Goal: Transaction & Acquisition: Purchase product/service

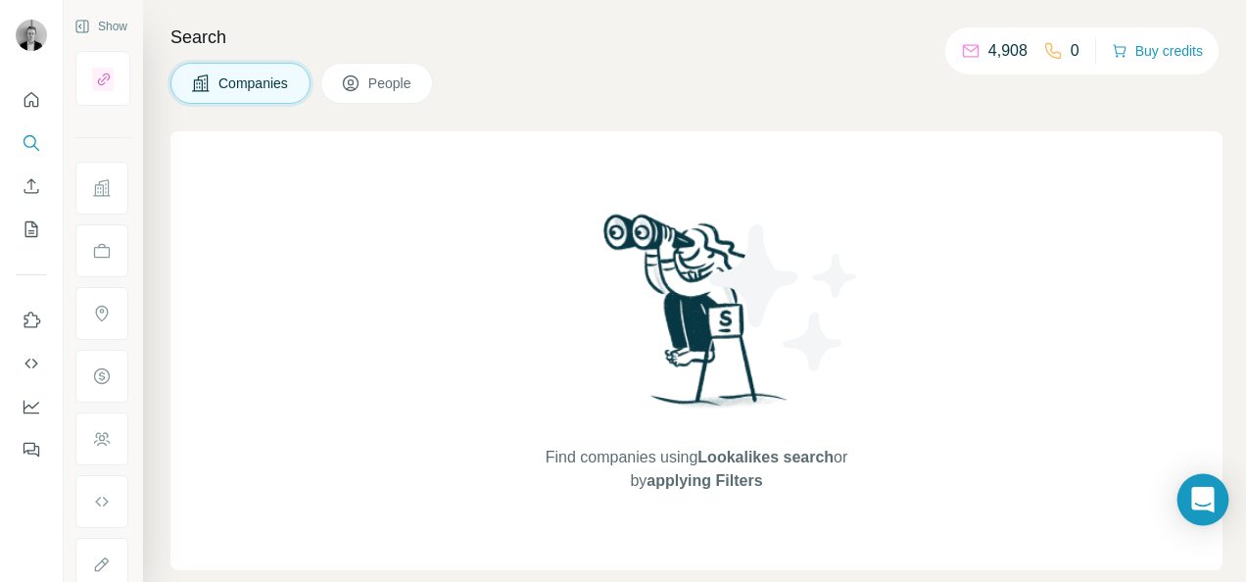
click at [1210, 496] on icon "Open Intercom Messenger" at bounding box center [1202, 499] width 23 height 25
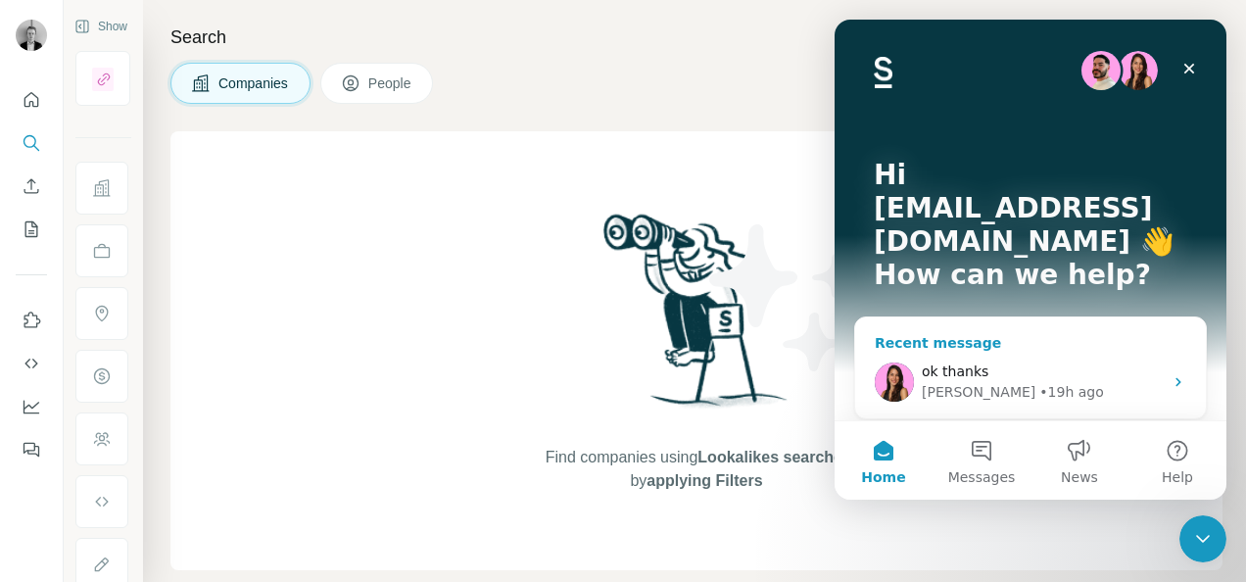
click at [1034, 382] on div "Aurélie • 19h ago" at bounding box center [1042, 392] width 241 height 21
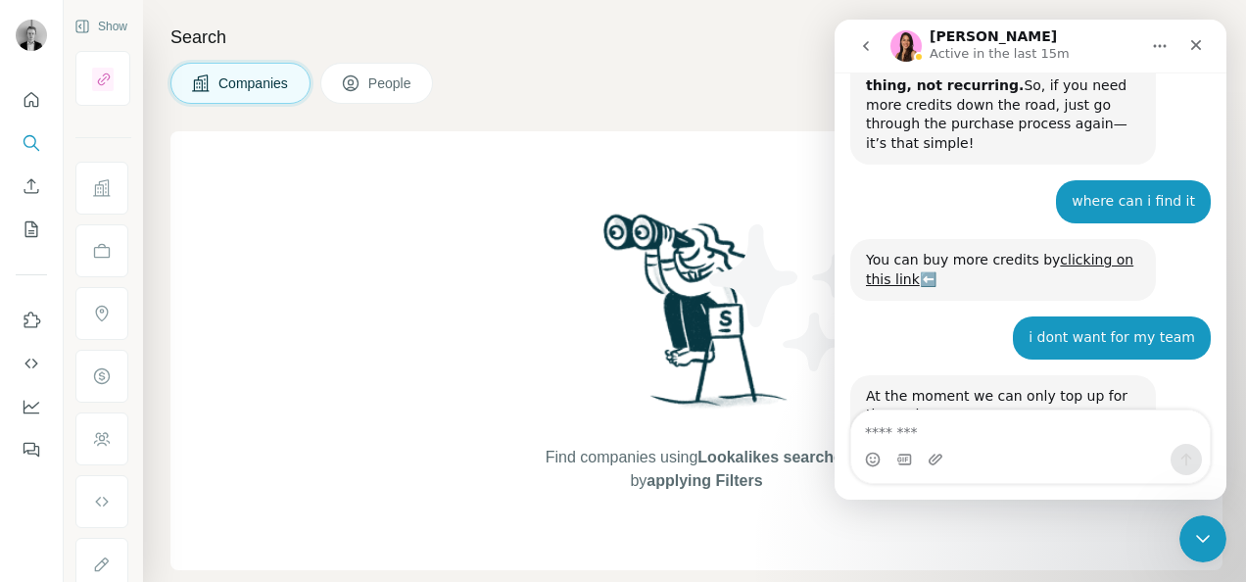
scroll to position [2153, 0]
click at [872, 435] on textarea "**********" at bounding box center [1031, 426] width 360 height 33
type textarea "**********"
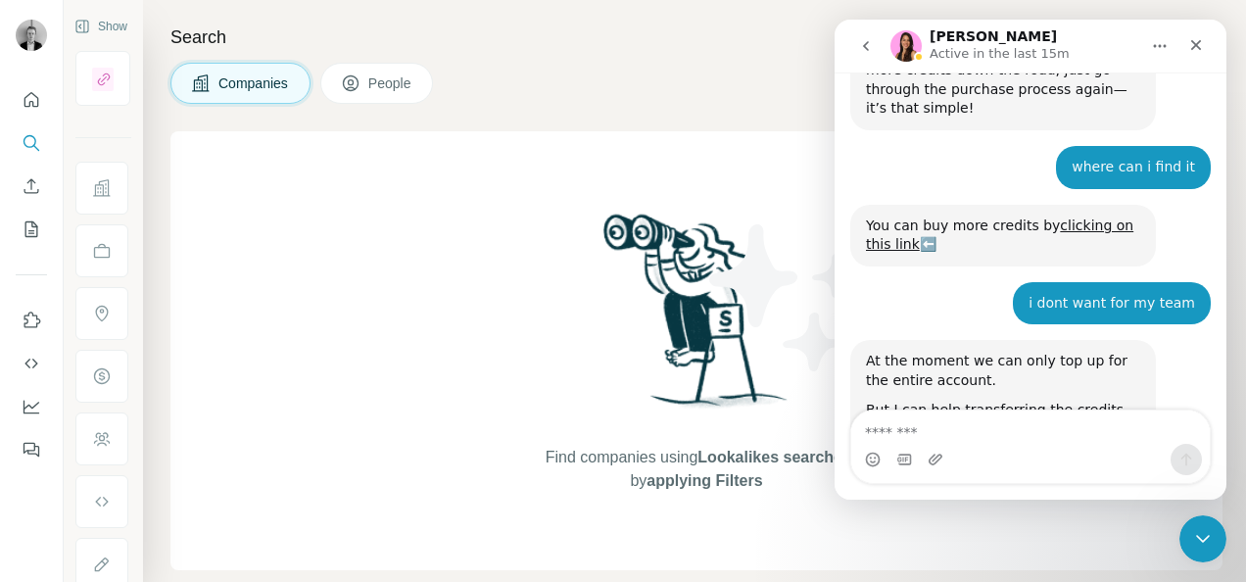
scroll to position [2238, 0]
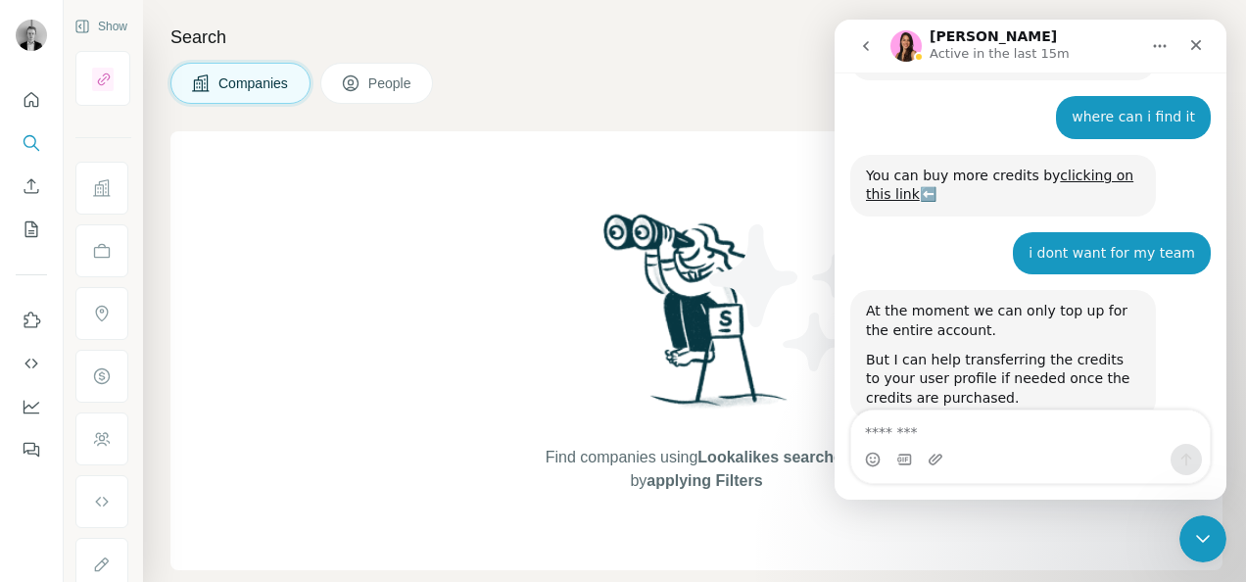
click at [860, 51] on icon "go back" at bounding box center [866, 46] width 16 height 16
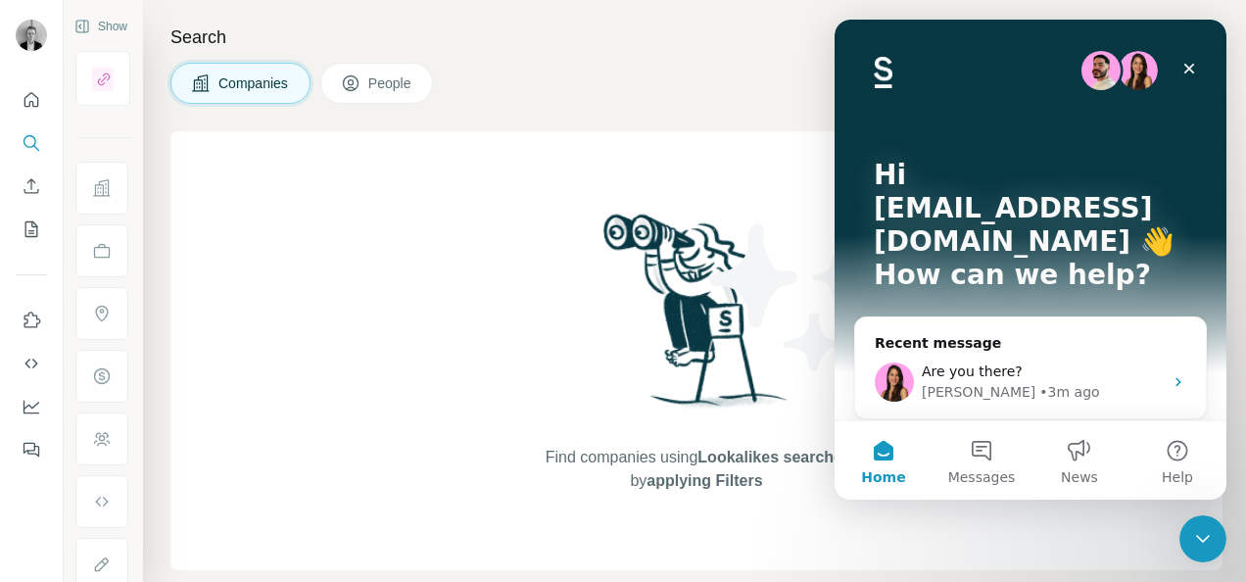
scroll to position [0, 0]
click at [991, 363] on span "Are you there?" at bounding box center [972, 371] width 101 height 16
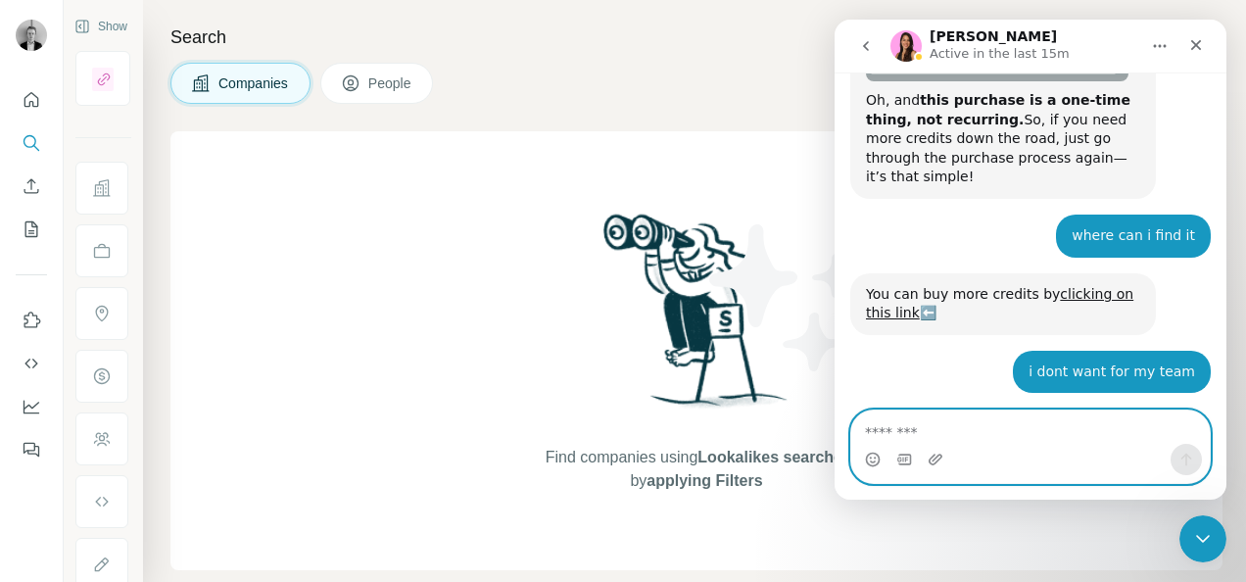
scroll to position [2238, 0]
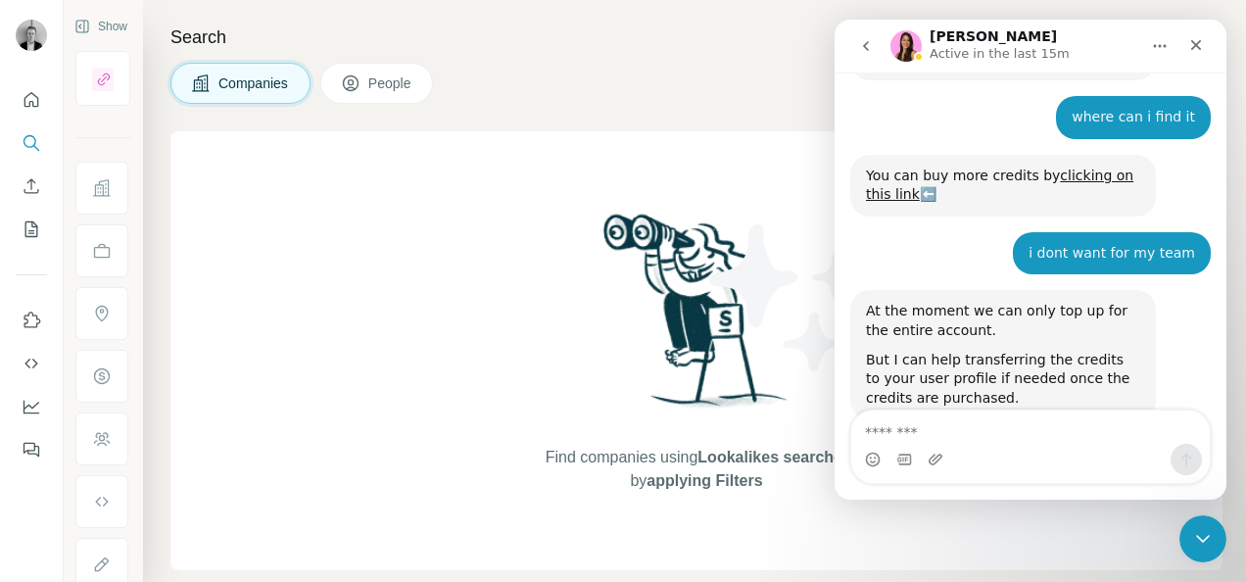
click at [866, 45] on icon "go back" at bounding box center [866, 46] width 16 height 16
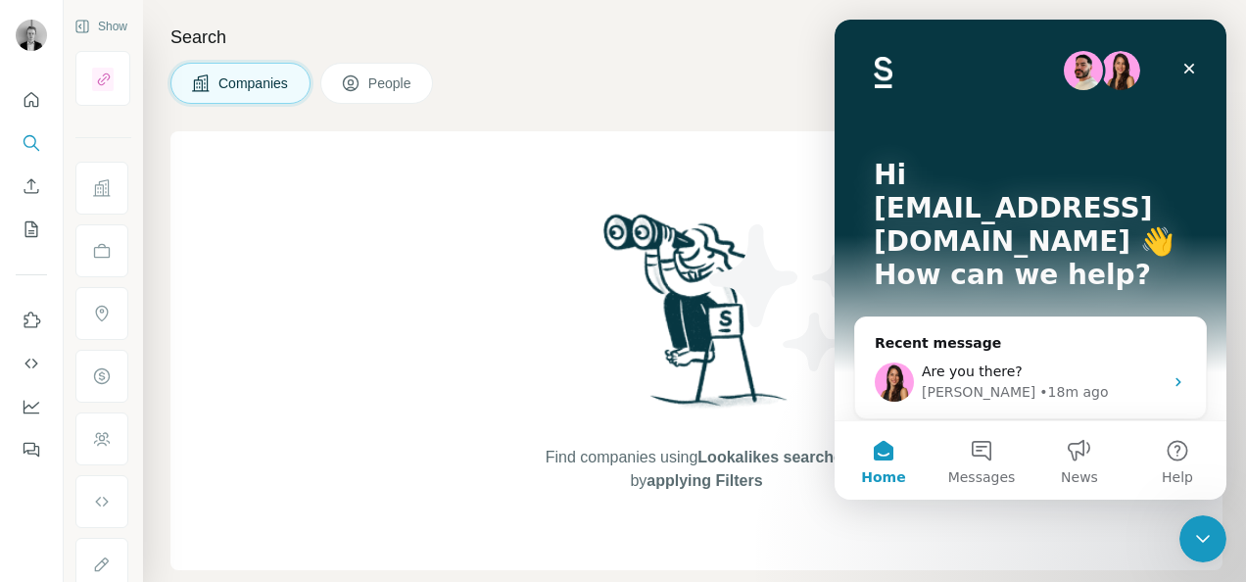
scroll to position [0, 0]
click at [968, 460] on button "Messages" at bounding box center [982, 460] width 98 height 78
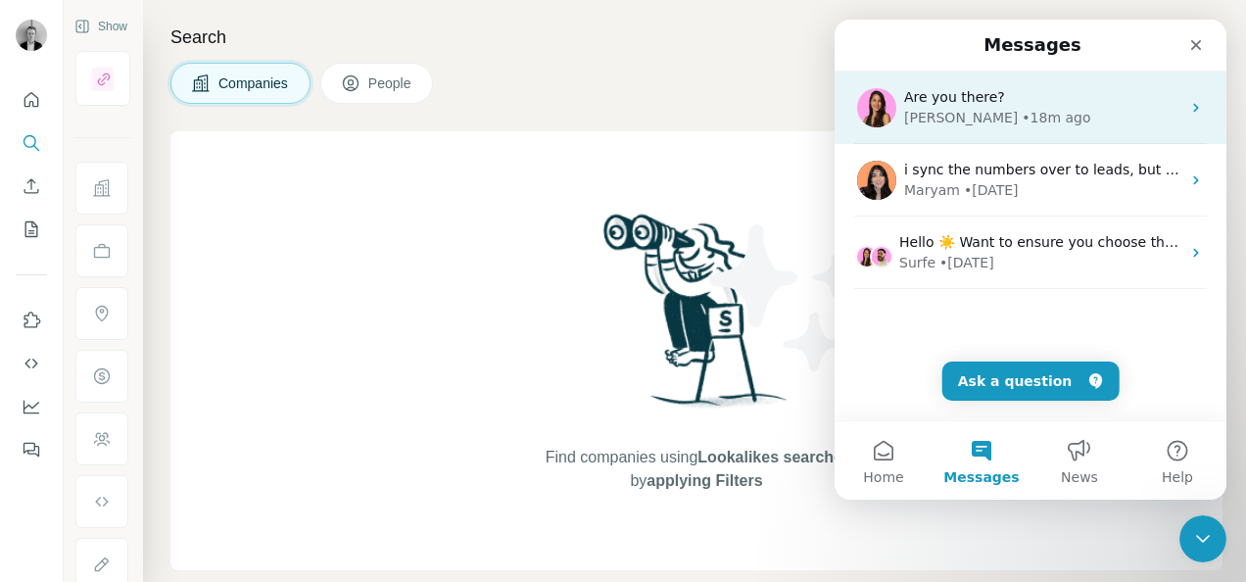
click at [1023, 110] on div "Aurélie • 18m ago" at bounding box center [1042, 118] width 276 height 21
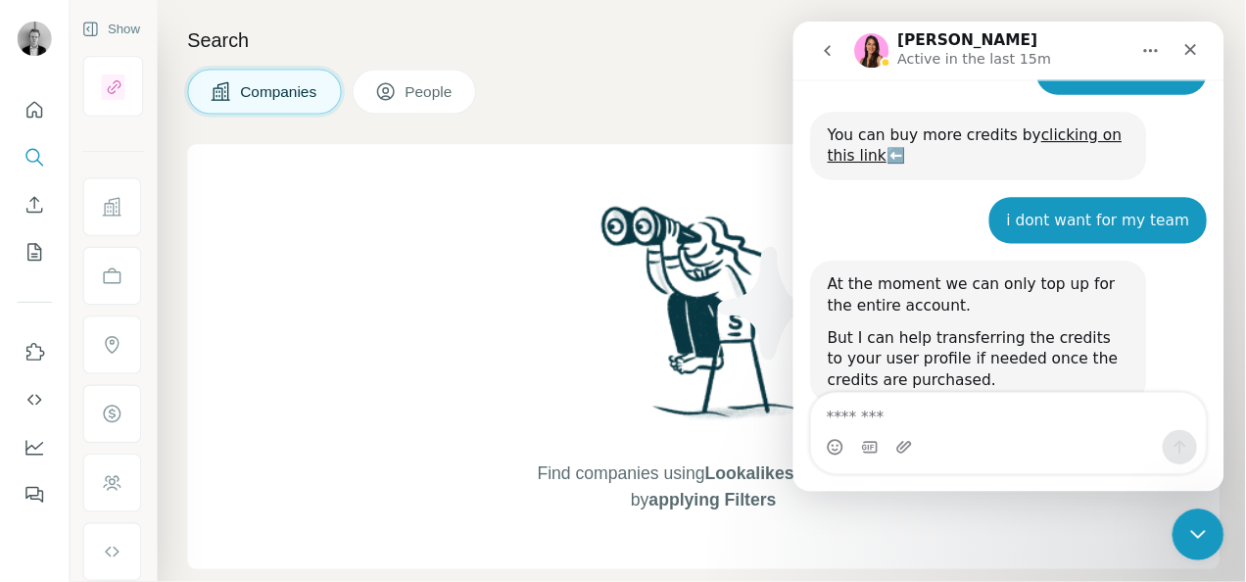
scroll to position [2238, 0]
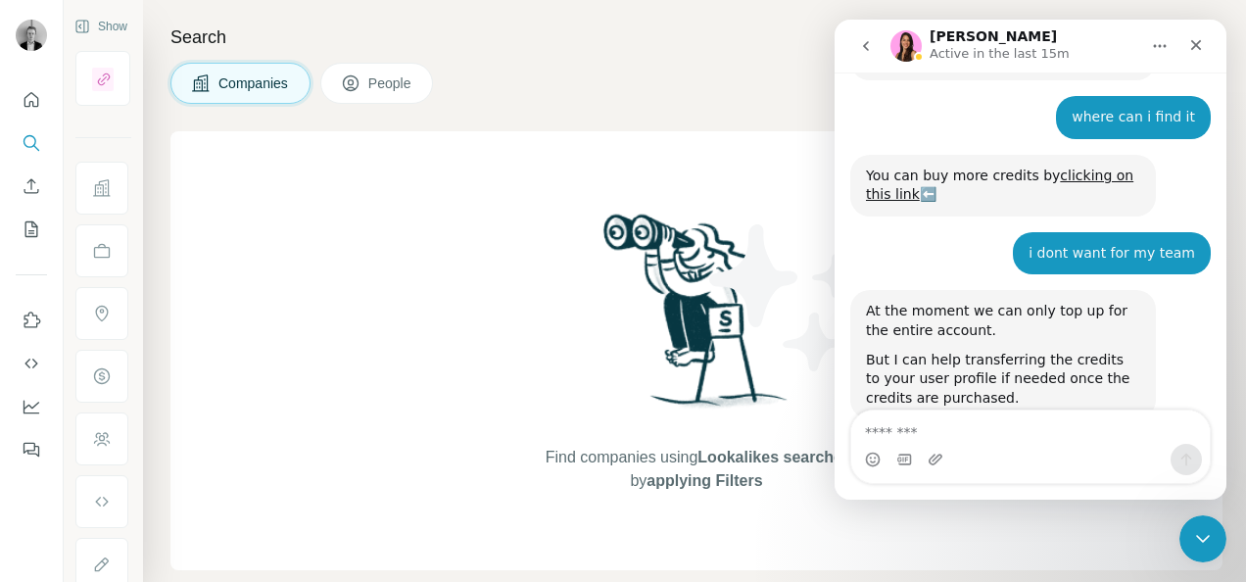
type textarea "*"
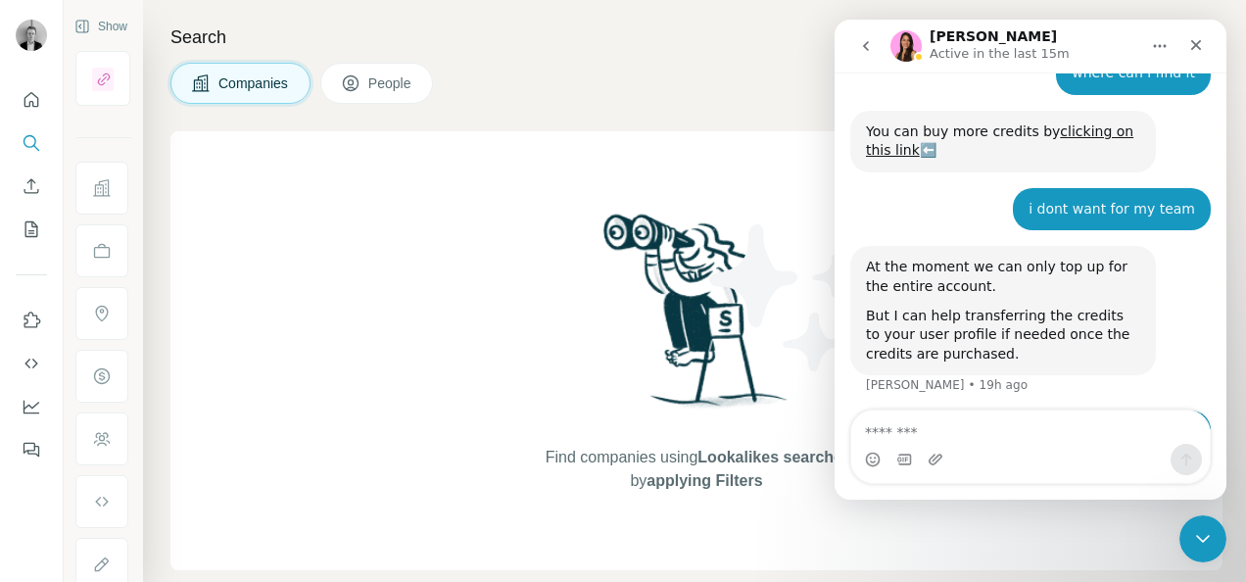
click at [864, 40] on icon "go back" at bounding box center [866, 46] width 16 height 16
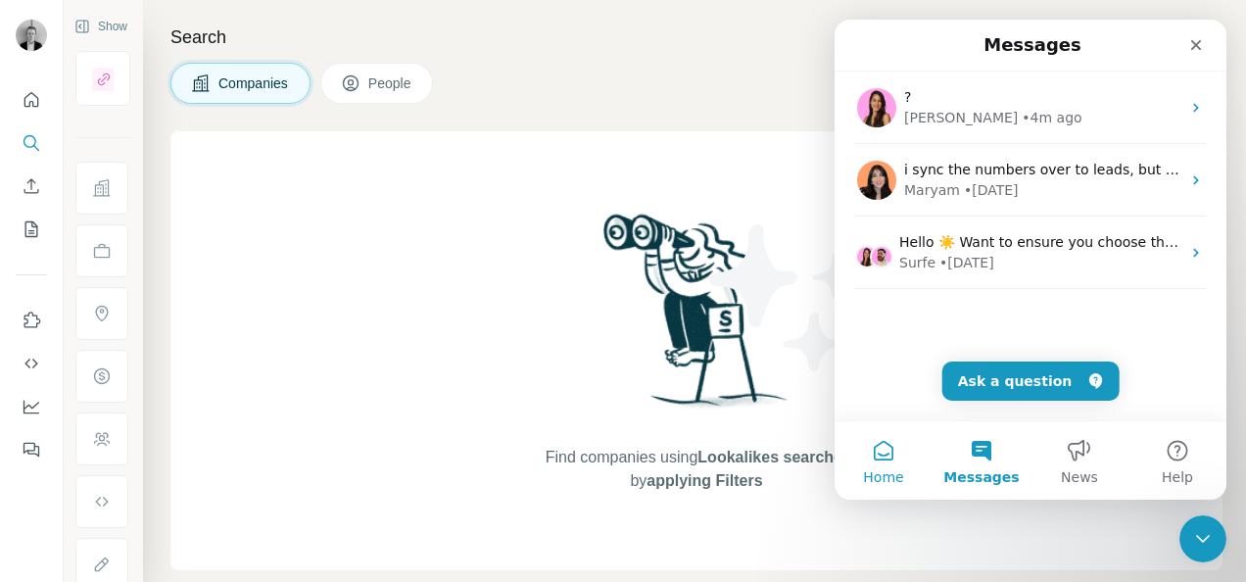
click at [897, 470] on span "Home" at bounding box center [883, 477] width 40 height 14
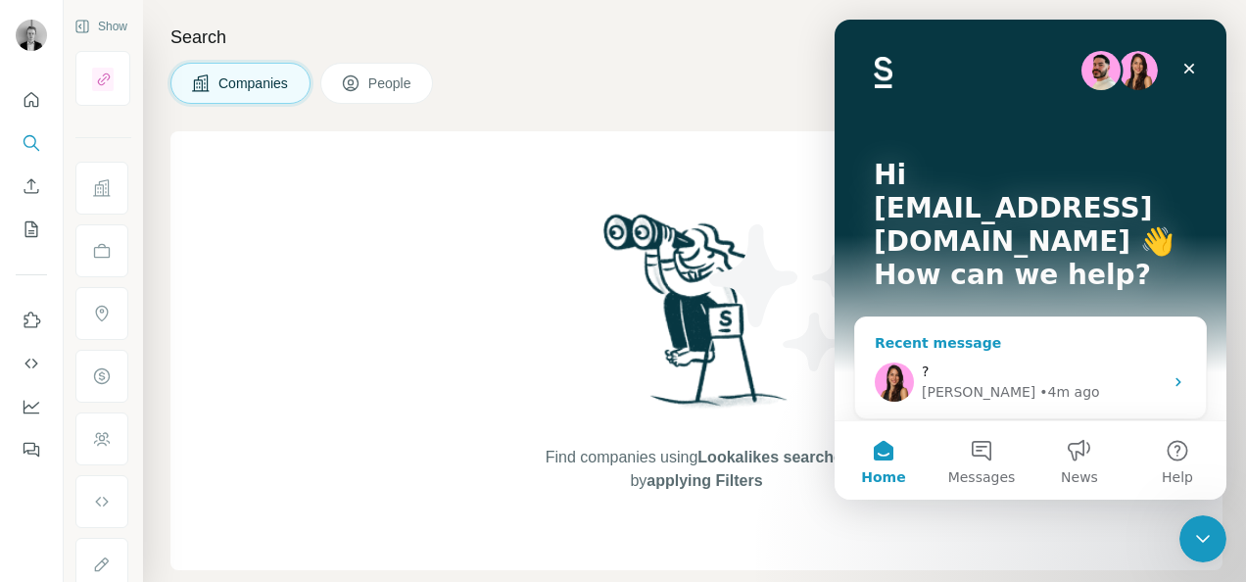
click at [1017, 346] on div "? Aurélie • 4m ago" at bounding box center [1030, 382] width 351 height 72
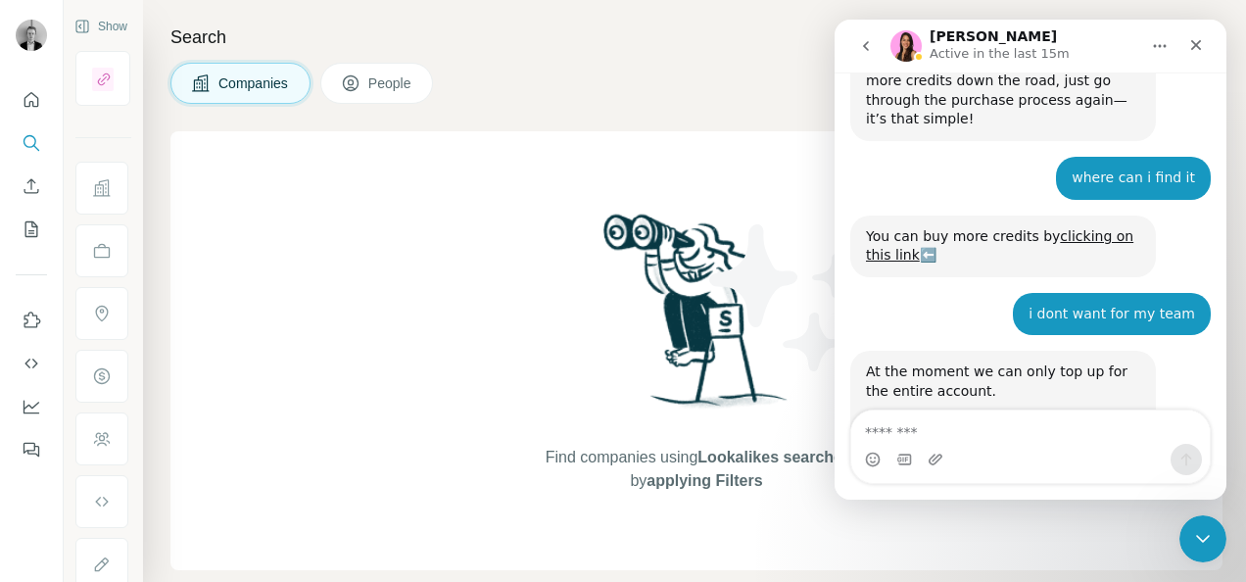
scroll to position [2283, 0]
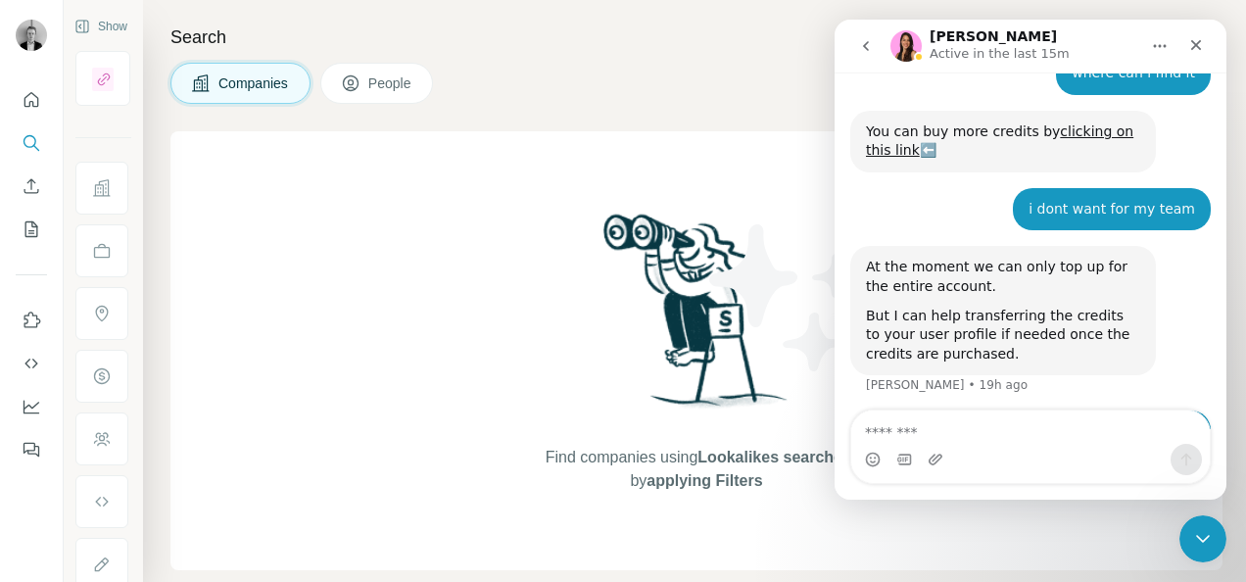
click at [872, 48] on icon "go back" at bounding box center [866, 46] width 16 height 16
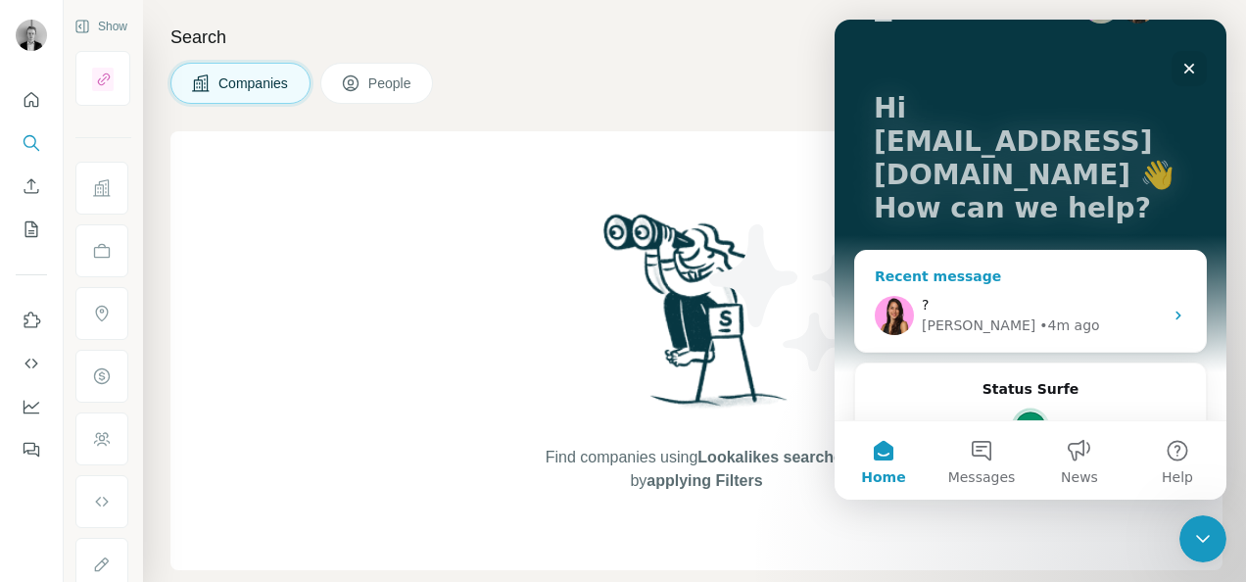
scroll to position [66, 0]
click at [1039, 316] on div "• 4m ago" at bounding box center [1069, 326] width 60 height 21
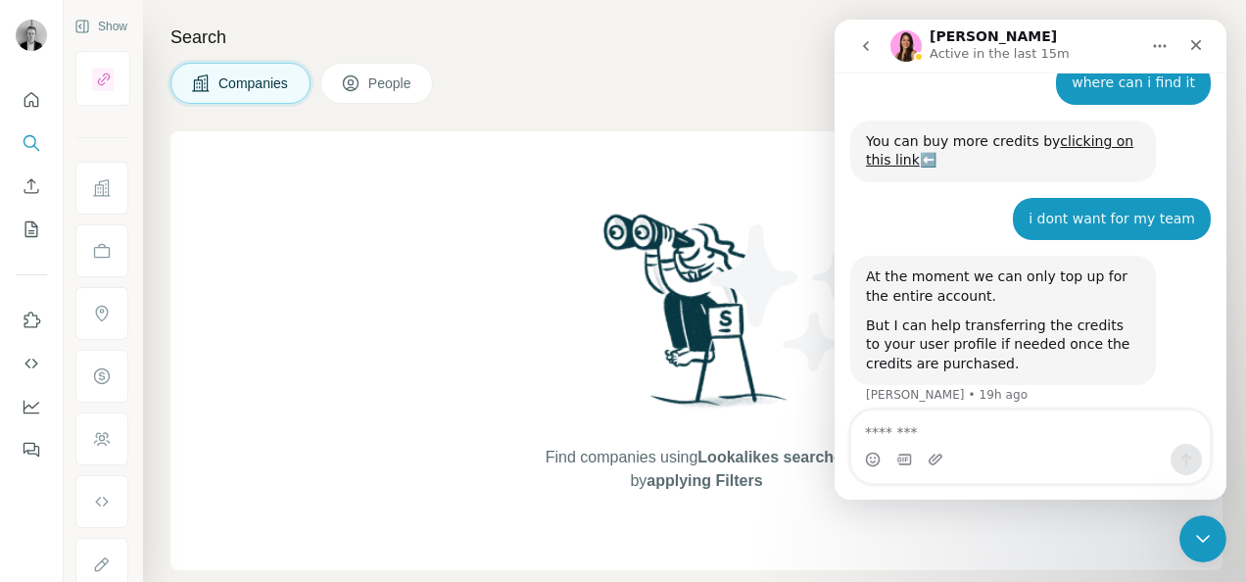
scroll to position [2283, 0]
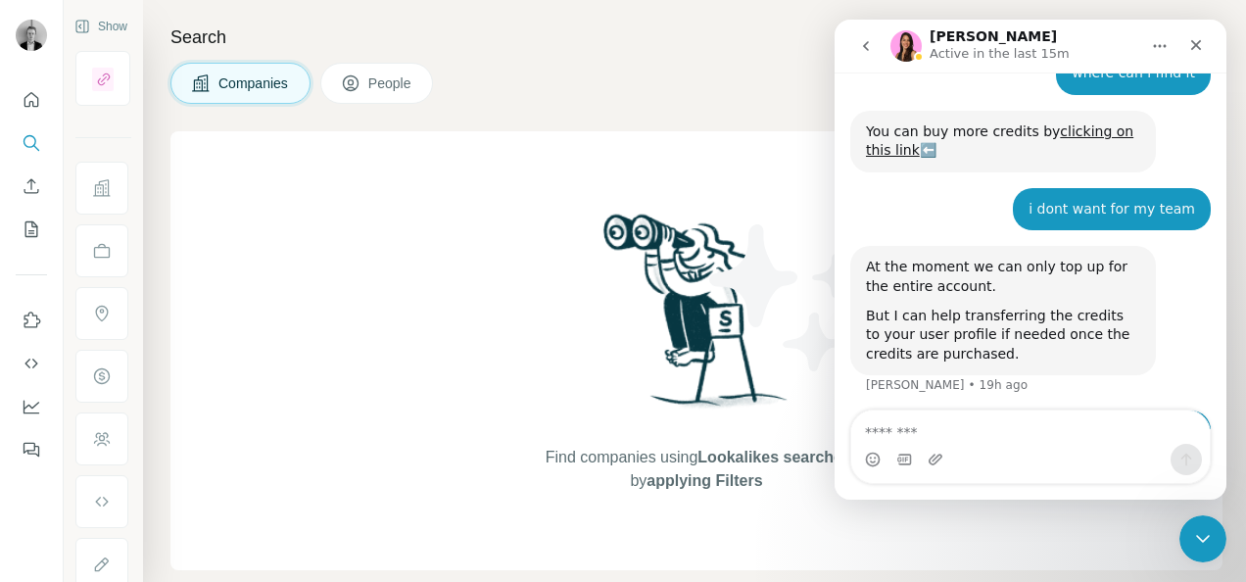
click at [871, 44] on icon "go back" at bounding box center [866, 46] width 16 height 16
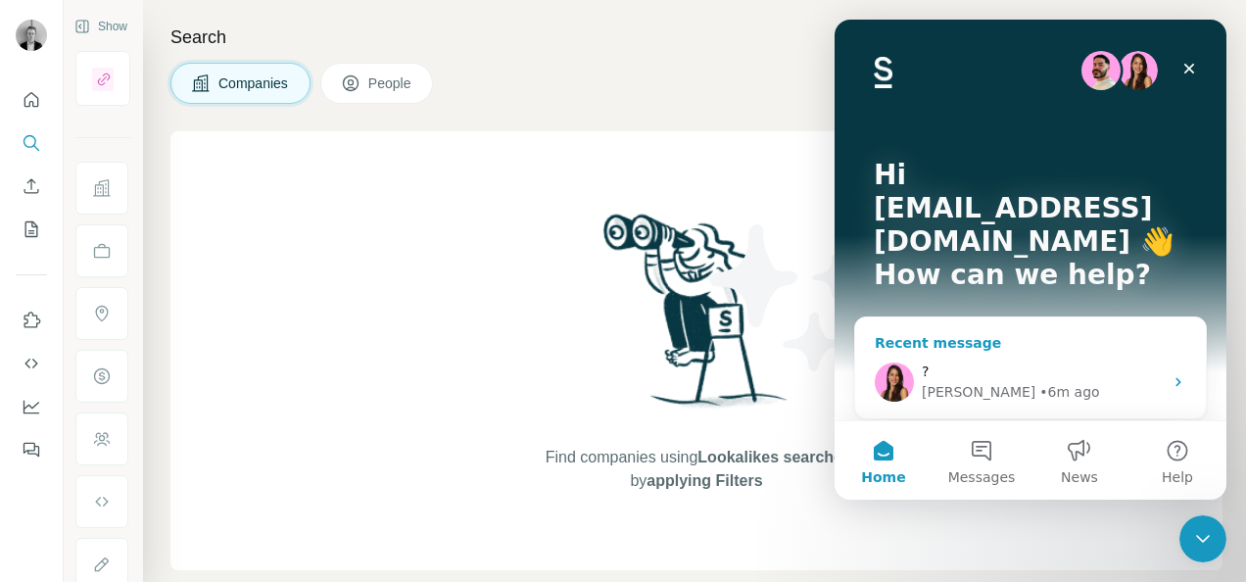
click at [1039, 382] on div "• 6m ago" at bounding box center [1069, 392] width 60 height 21
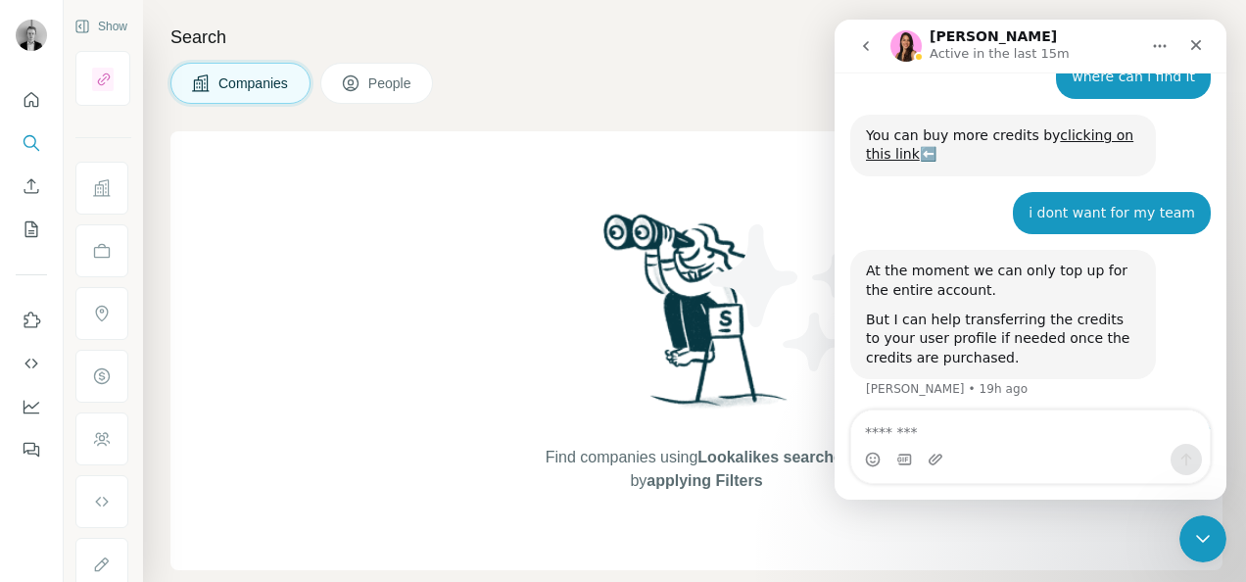
scroll to position [2283, 0]
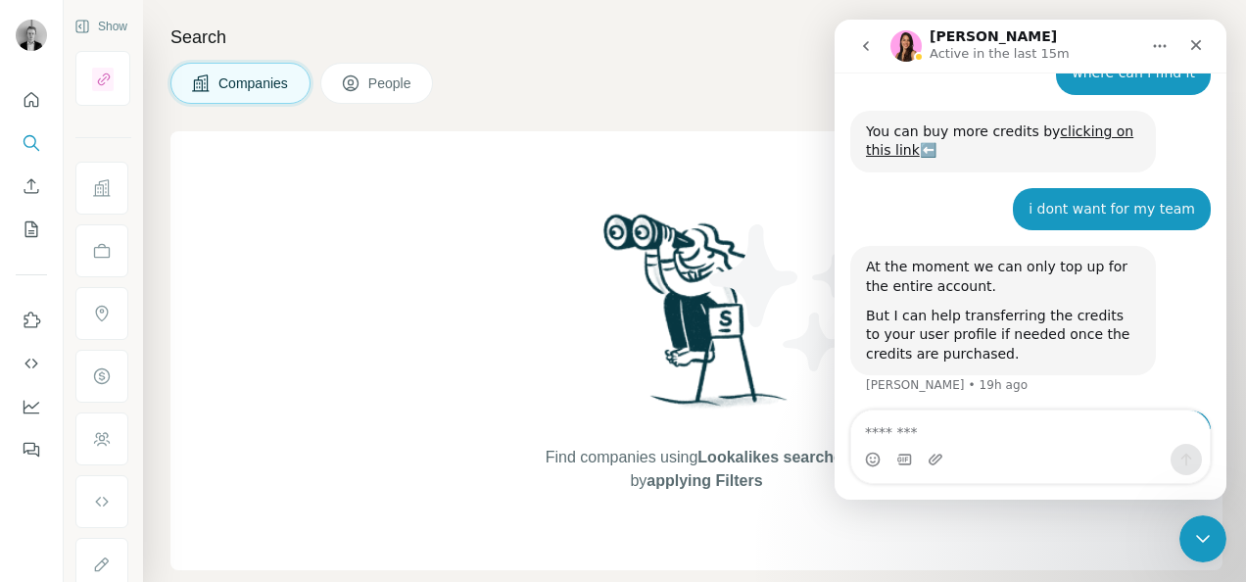
click at [1163, 43] on icon "Home" at bounding box center [1160, 46] width 16 height 16
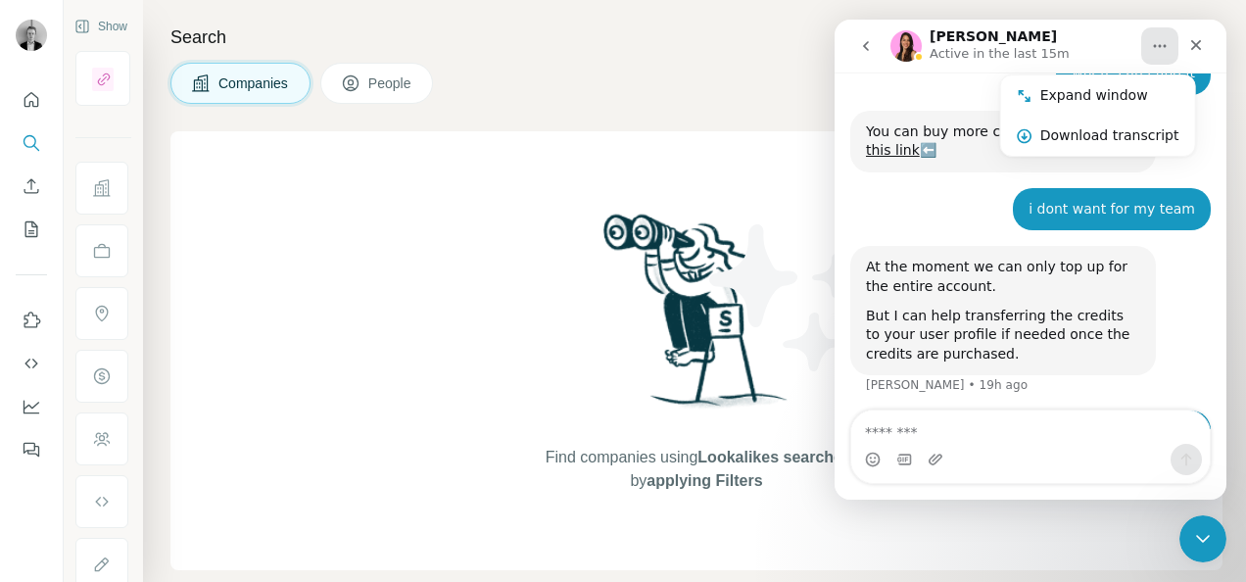
click at [867, 43] on icon "go back" at bounding box center [866, 46] width 6 height 10
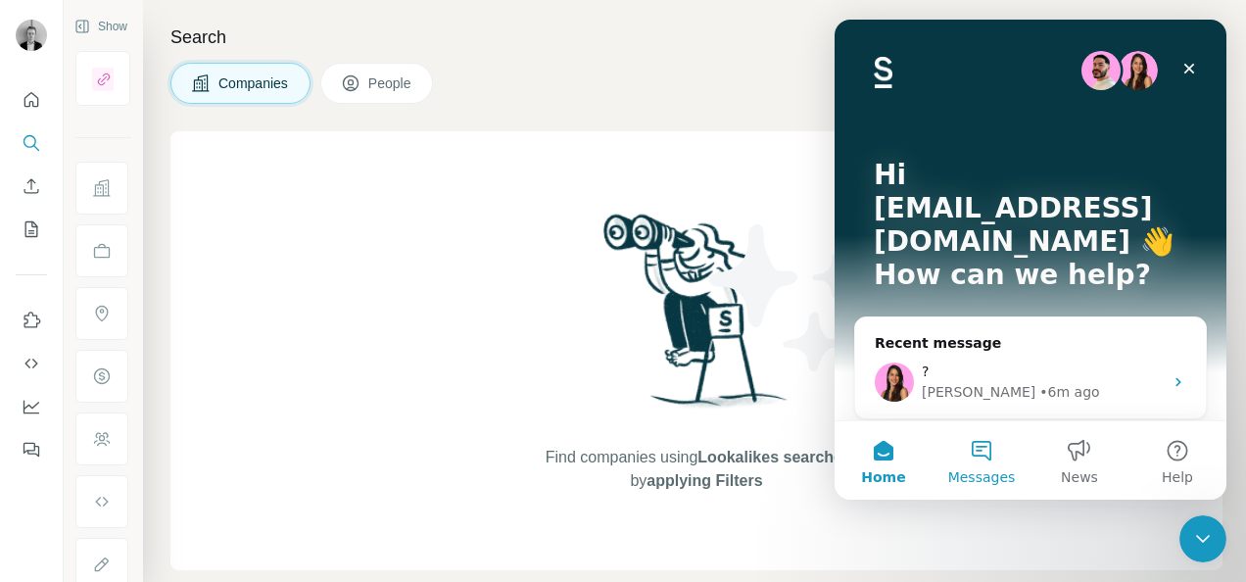
click at [989, 473] on span "Messages" at bounding box center [982, 477] width 68 height 14
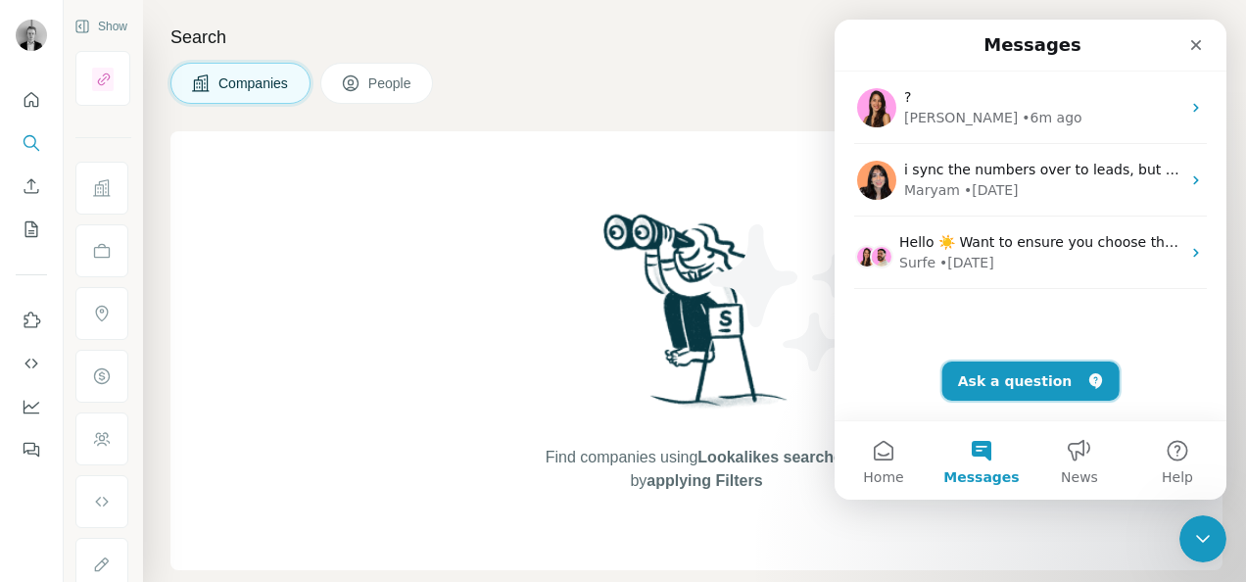
click at [1034, 378] on button "Ask a question" at bounding box center [1030, 380] width 177 height 39
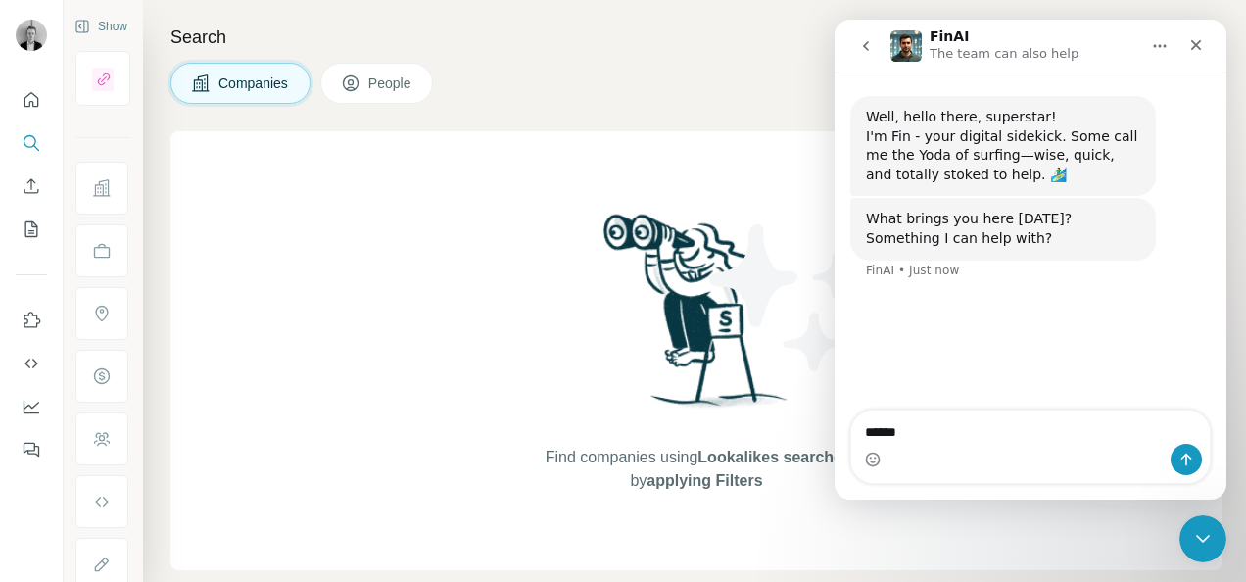
type textarea "*******"
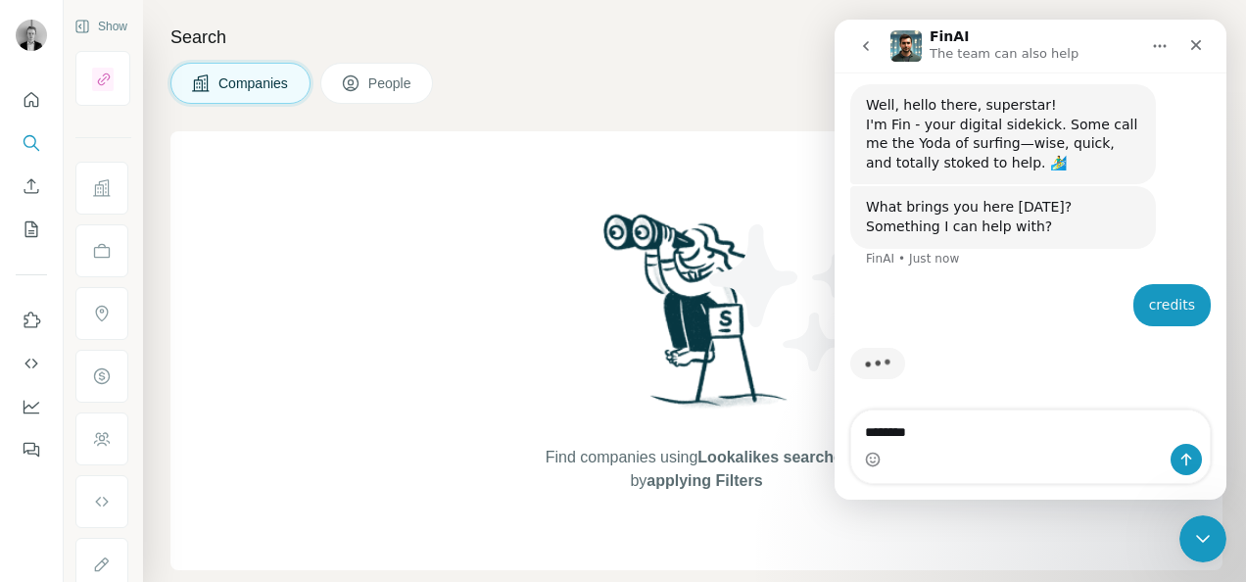
type textarea "*********"
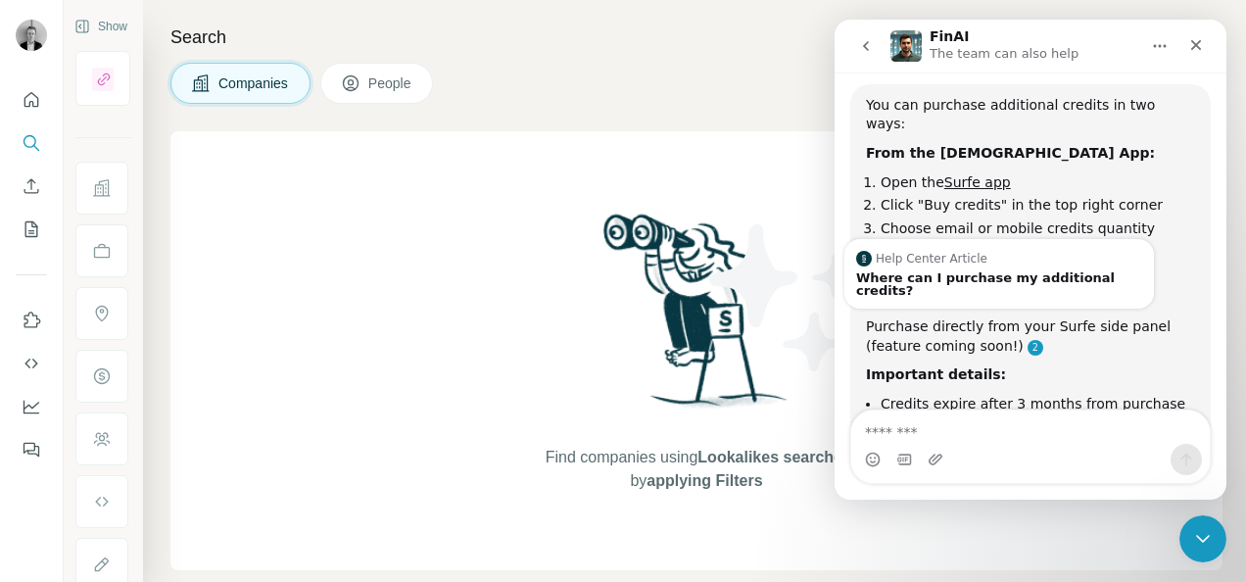
scroll to position [510, 0]
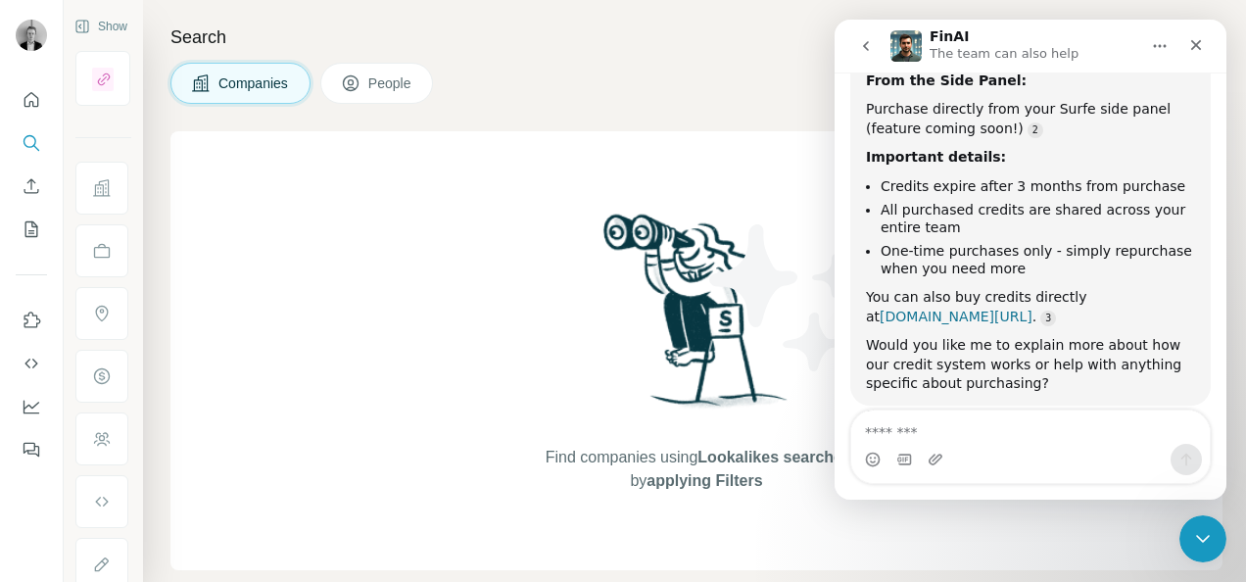
click at [1033, 309] on link "surfe.com/buy-credits" at bounding box center [956, 317] width 153 height 16
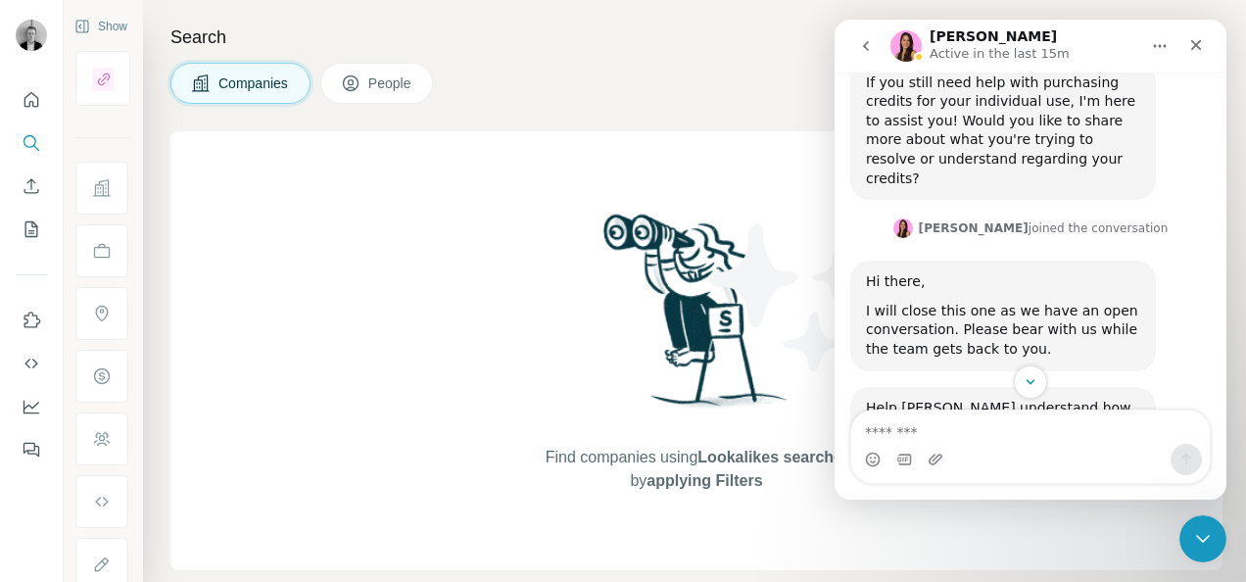
scroll to position [1412, 0]
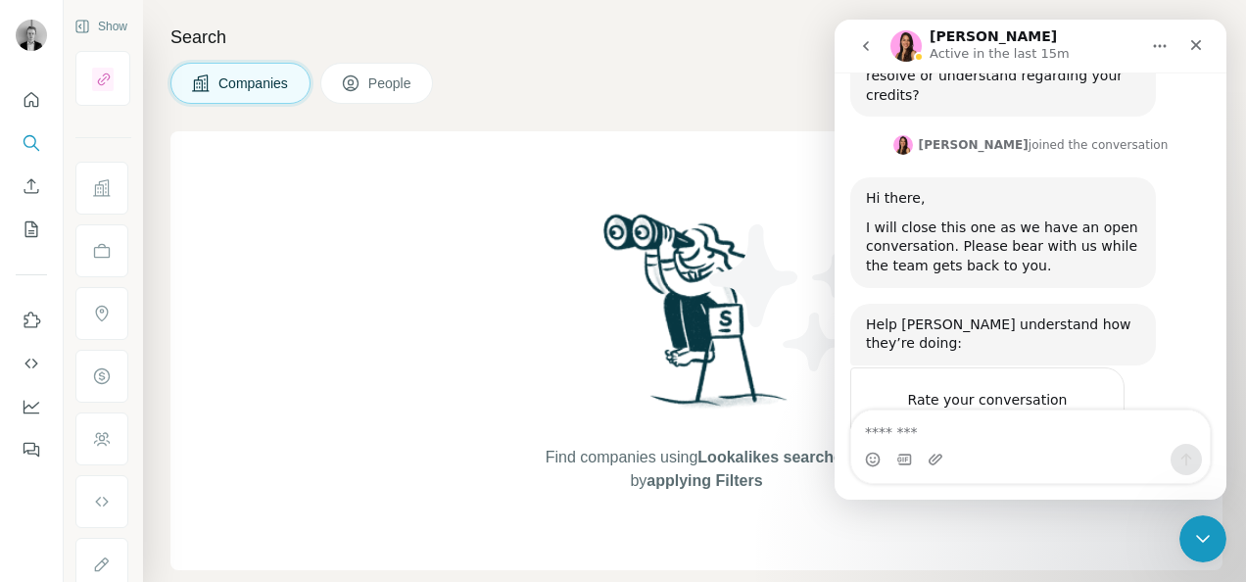
click at [879, 54] on button "go back" at bounding box center [865, 45] width 37 height 37
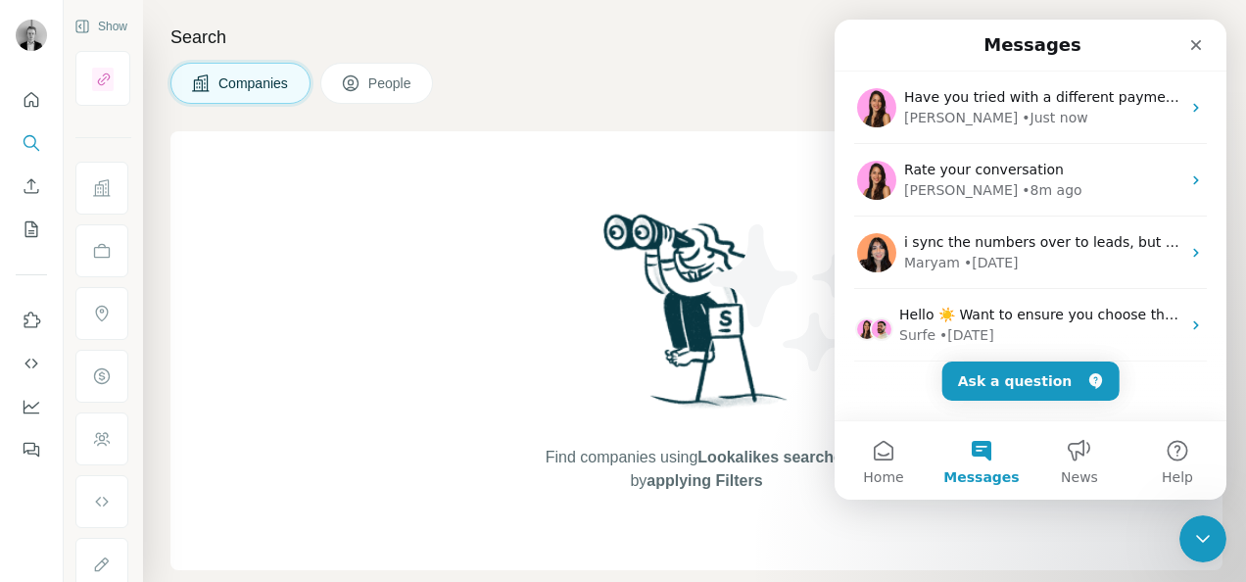
scroll to position [313, 0]
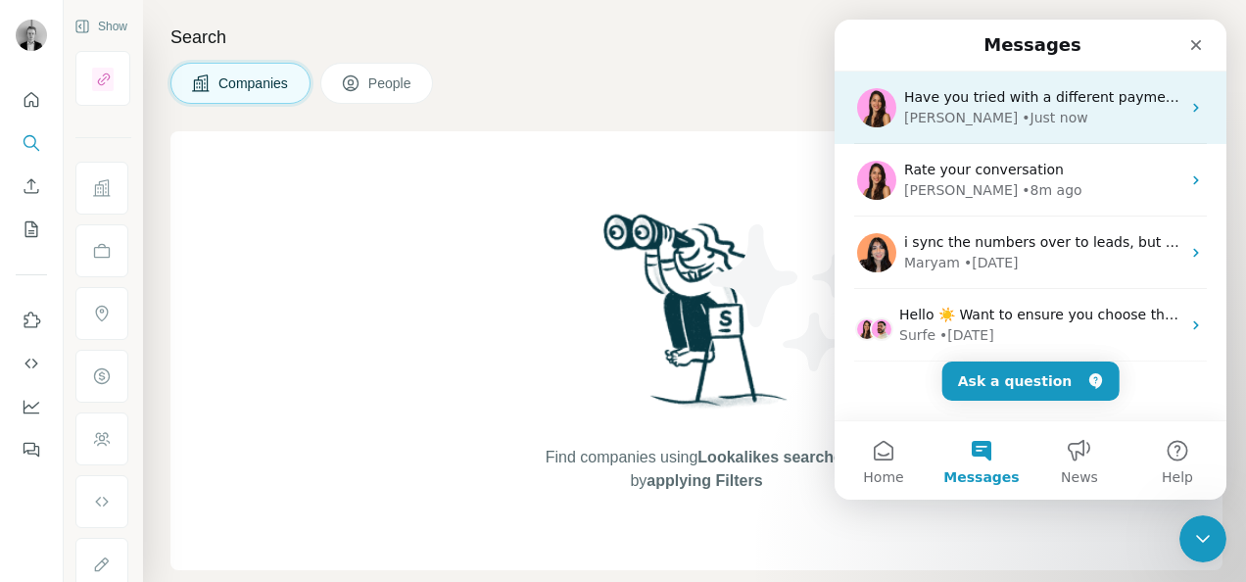
click at [1019, 120] on div "Aurélie • Just now" at bounding box center [1042, 118] width 276 height 21
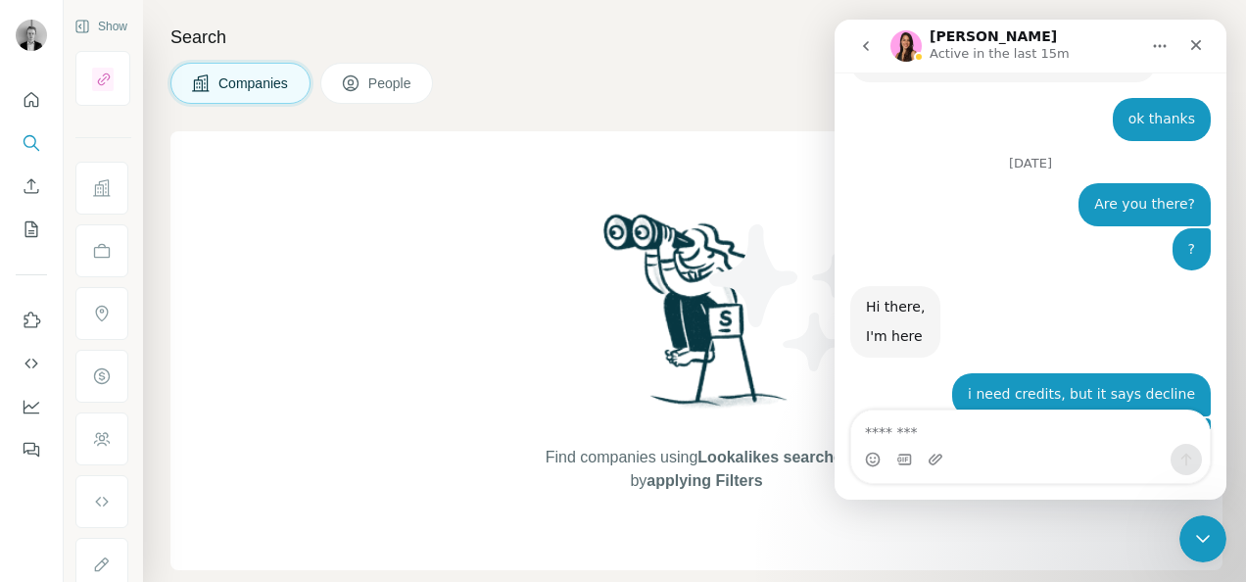
scroll to position [2583, 0]
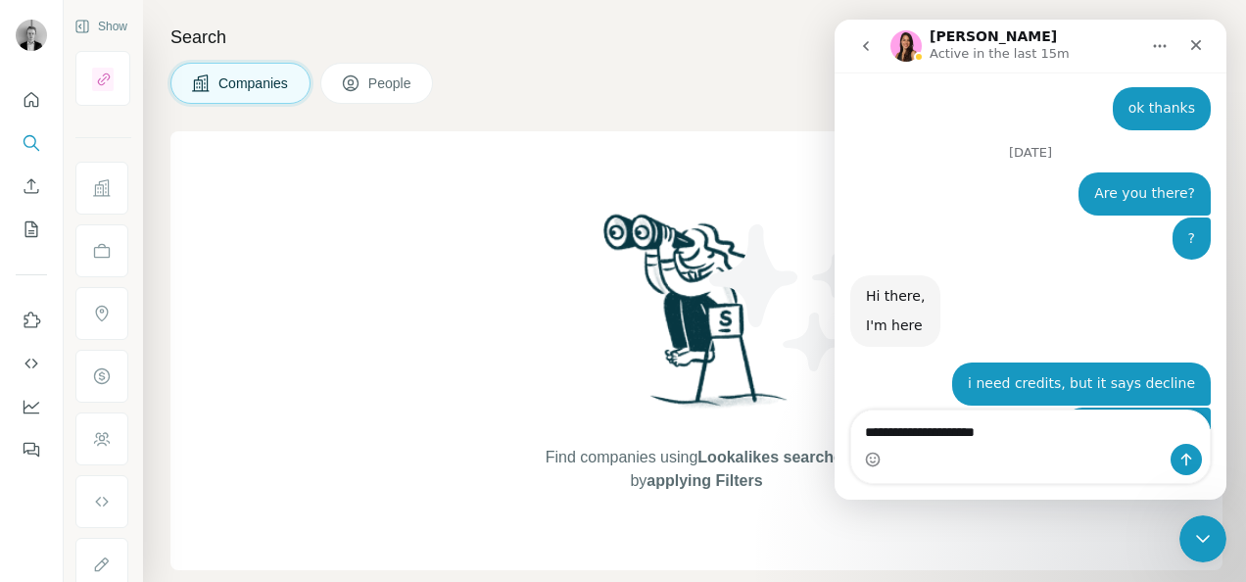
type textarea "**********"
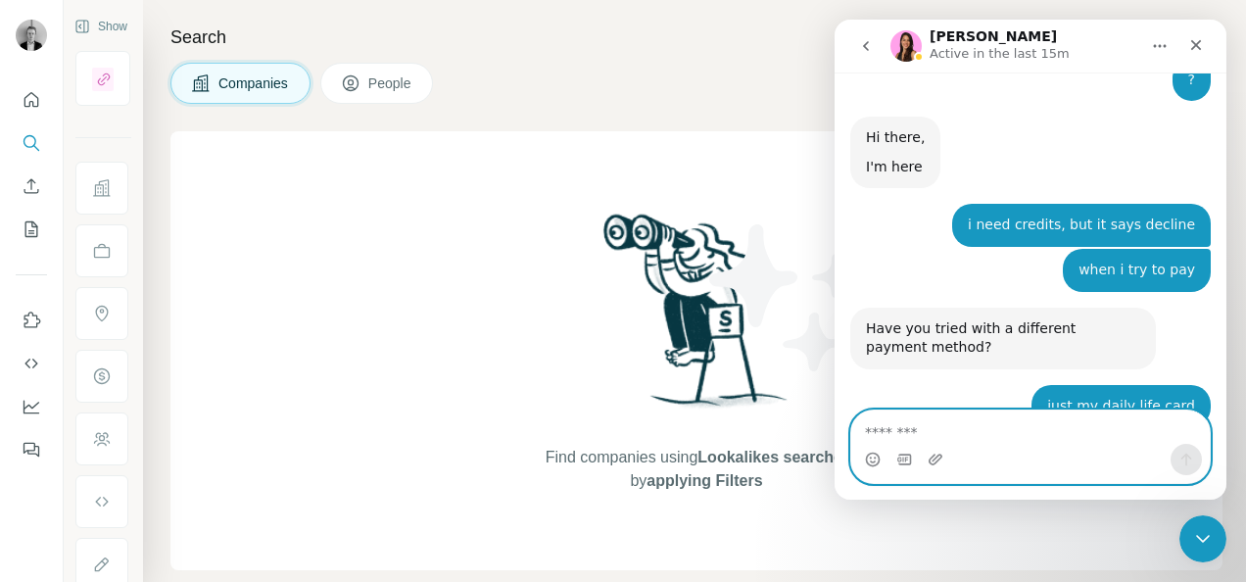
scroll to position [2764, 0]
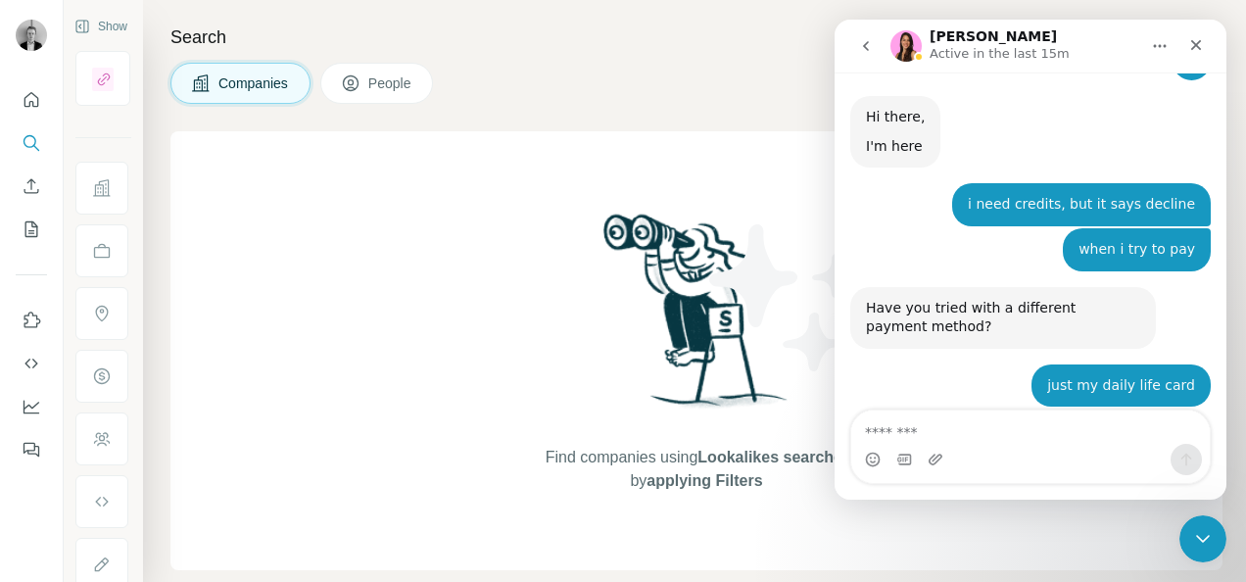
click at [865, 47] on icon "go back" at bounding box center [866, 46] width 6 height 10
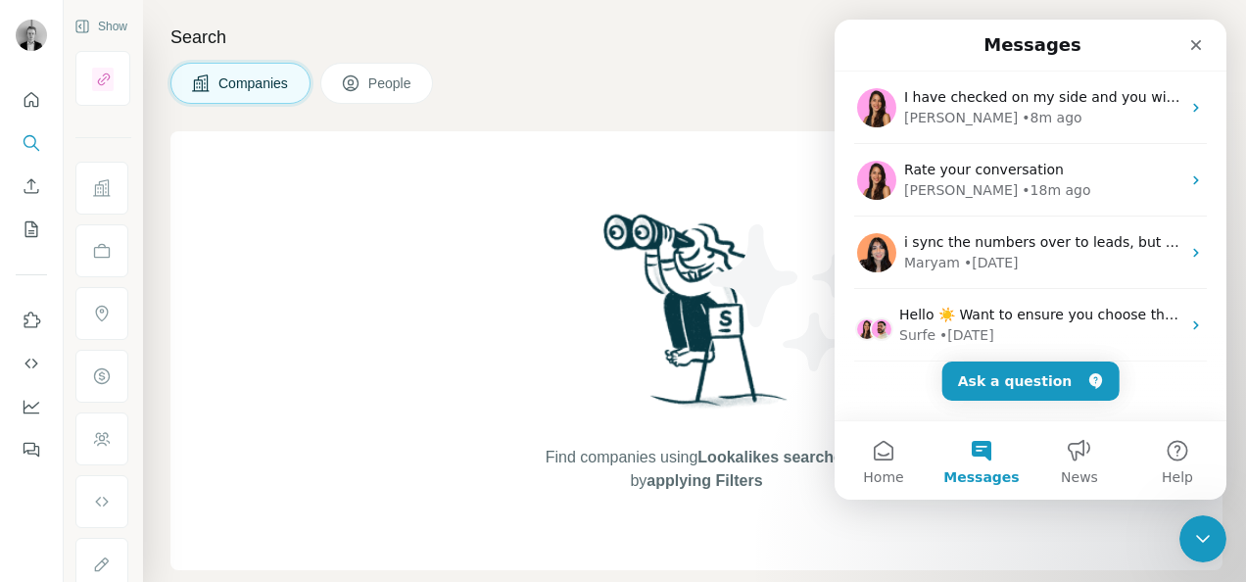
scroll to position [0, 0]
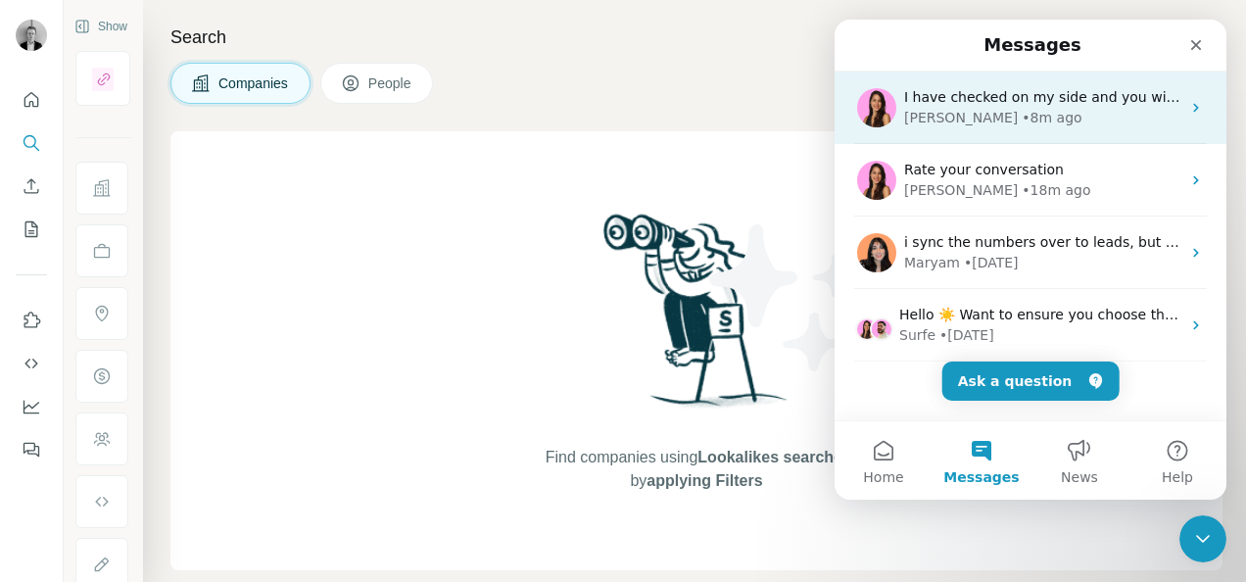
click at [1025, 127] on div "Aurélie • 8m ago" at bounding box center [1042, 118] width 276 height 21
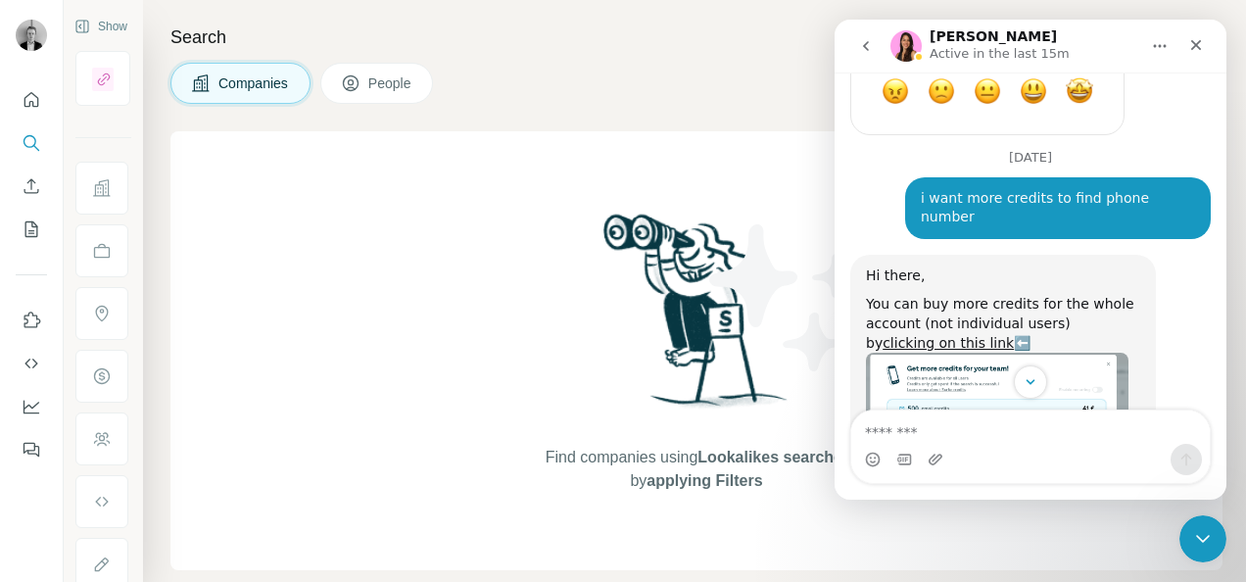
scroll to position [1674, 0]
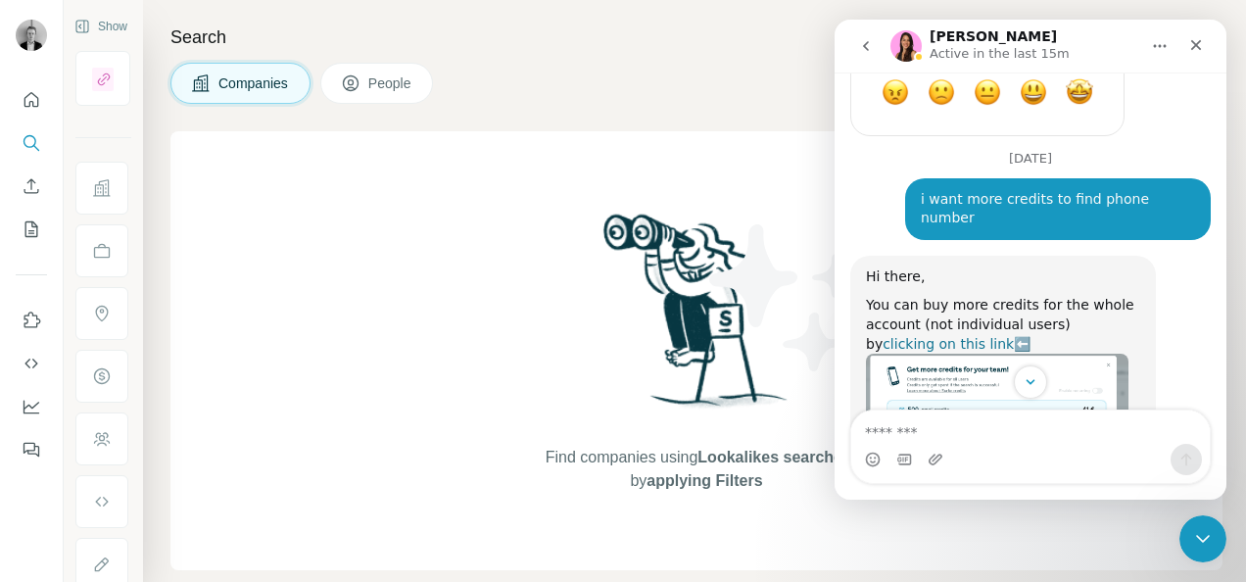
click at [1014, 336] on link "clicking on this link" at bounding box center [948, 344] width 131 height 16
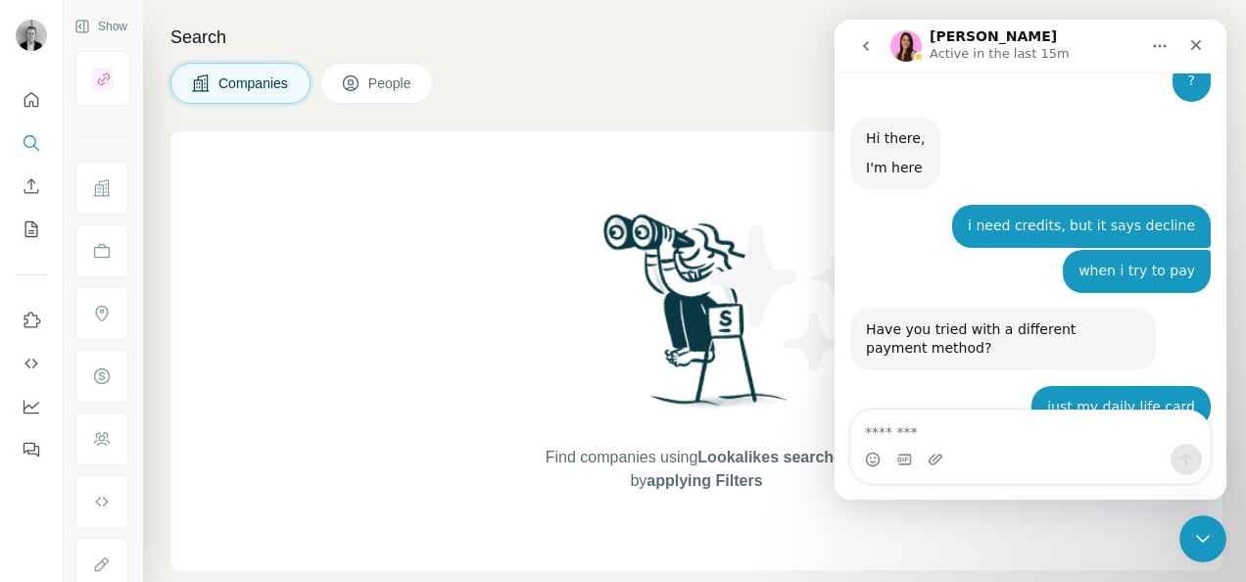
scroll to position [2783, 0]
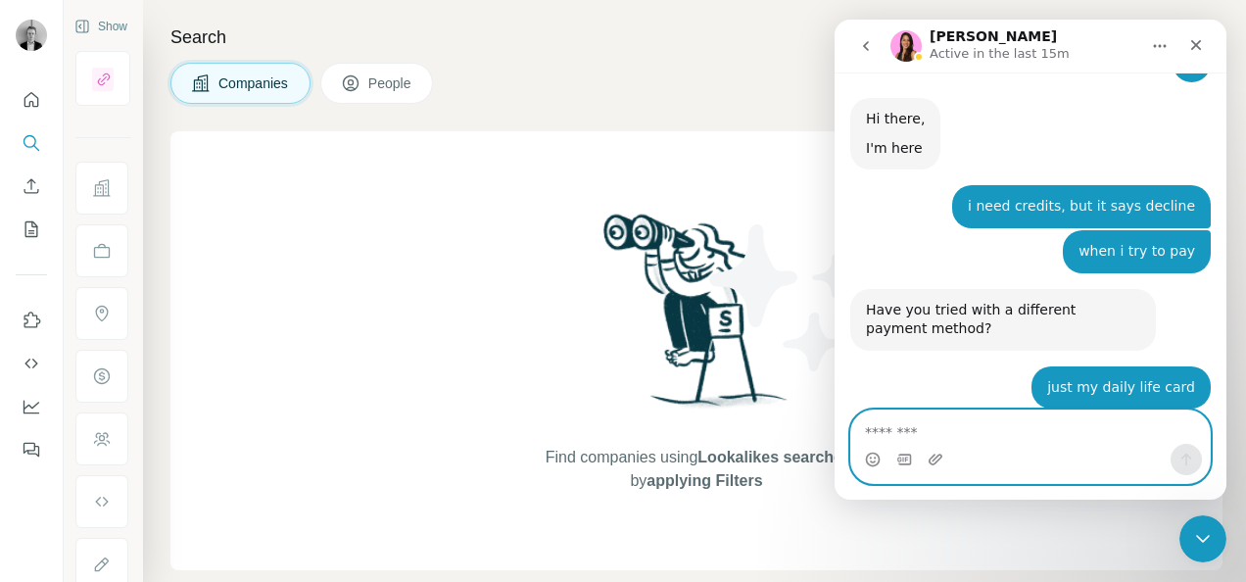
click at [978, 436] on textarea "Message…" at bounding box center [1030, 426] width 359 height 33
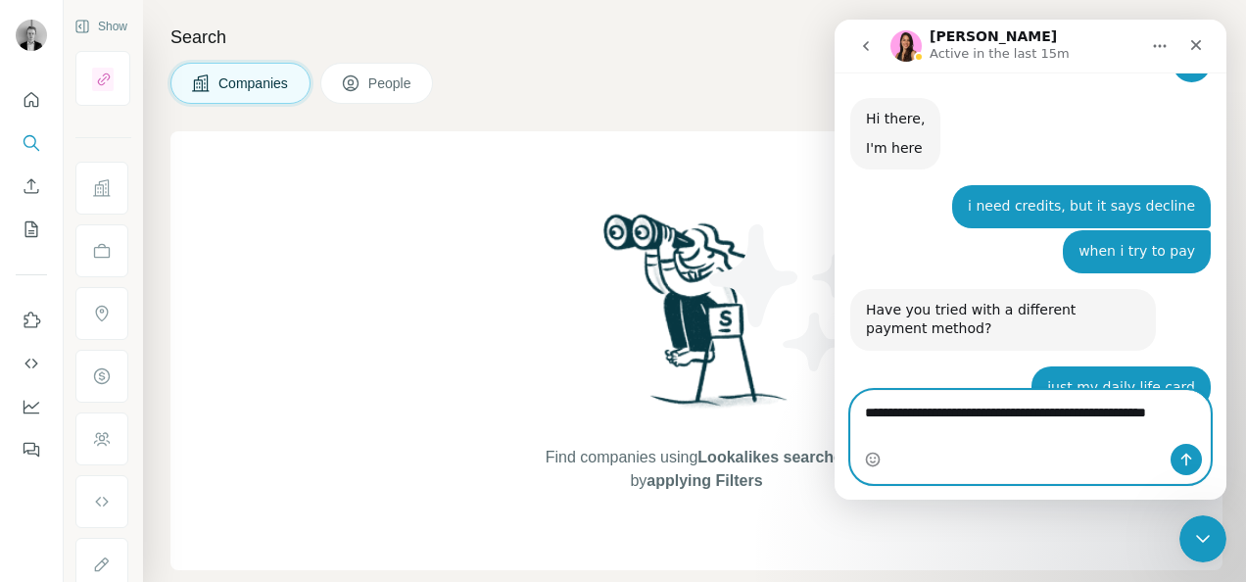
scroll to position [2803, 0]
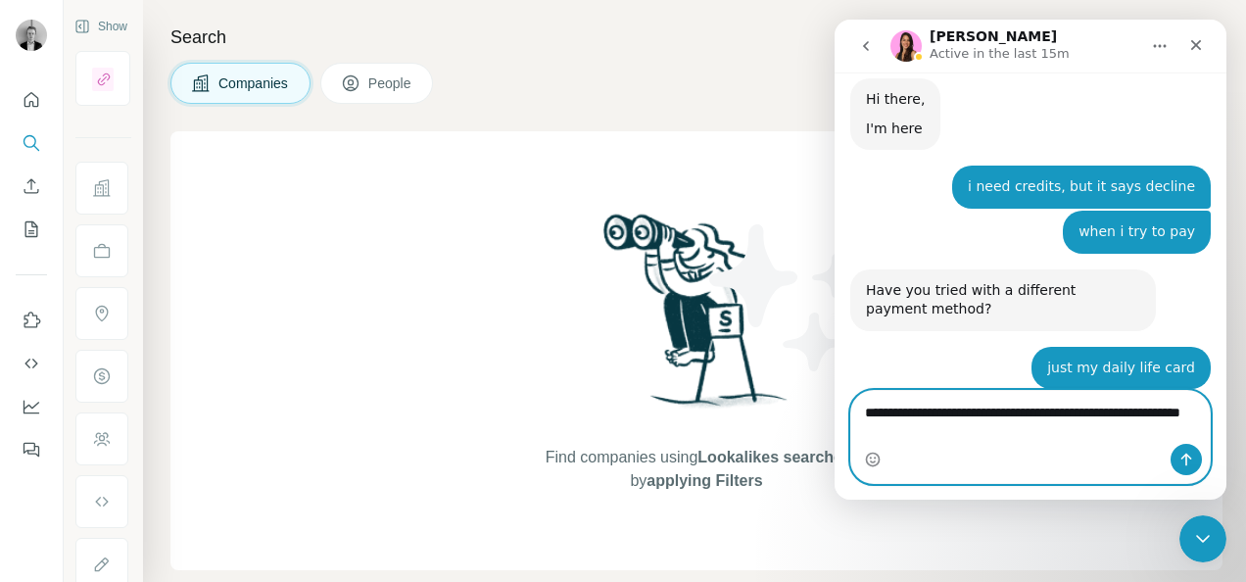
click at [932, 414] on textarea "**********" at bounding box center [1031, 417] width 360 height 53
click at [982, 437] on textarea "**********" at bounding box center [1031, 417] width 360 height 53
type textarea "**********"
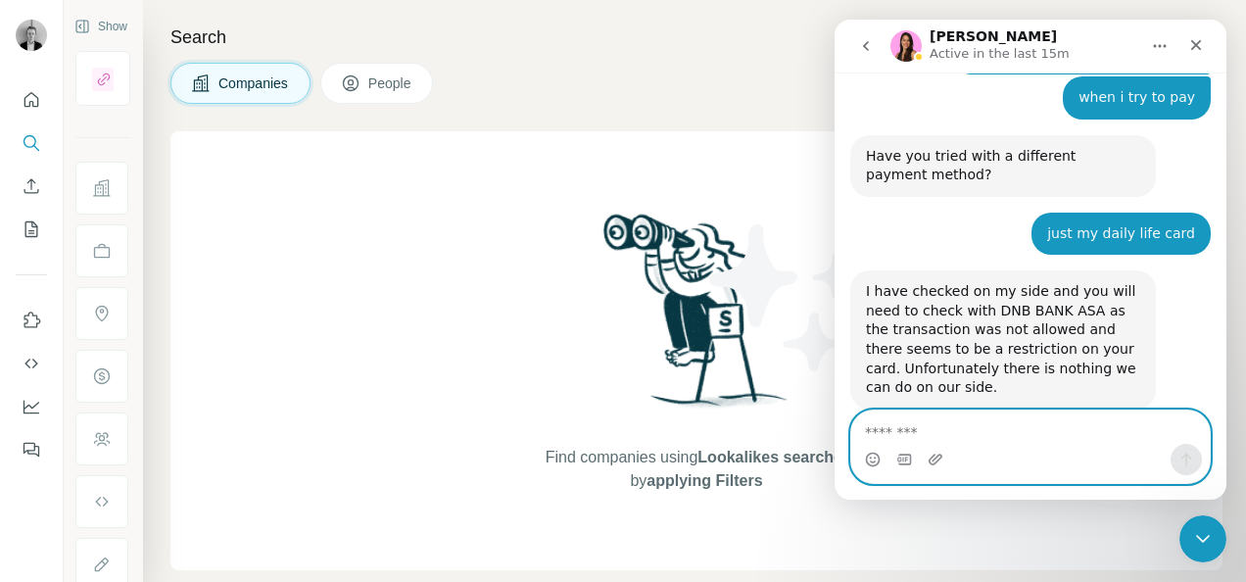
scroll to position [2939, 0]
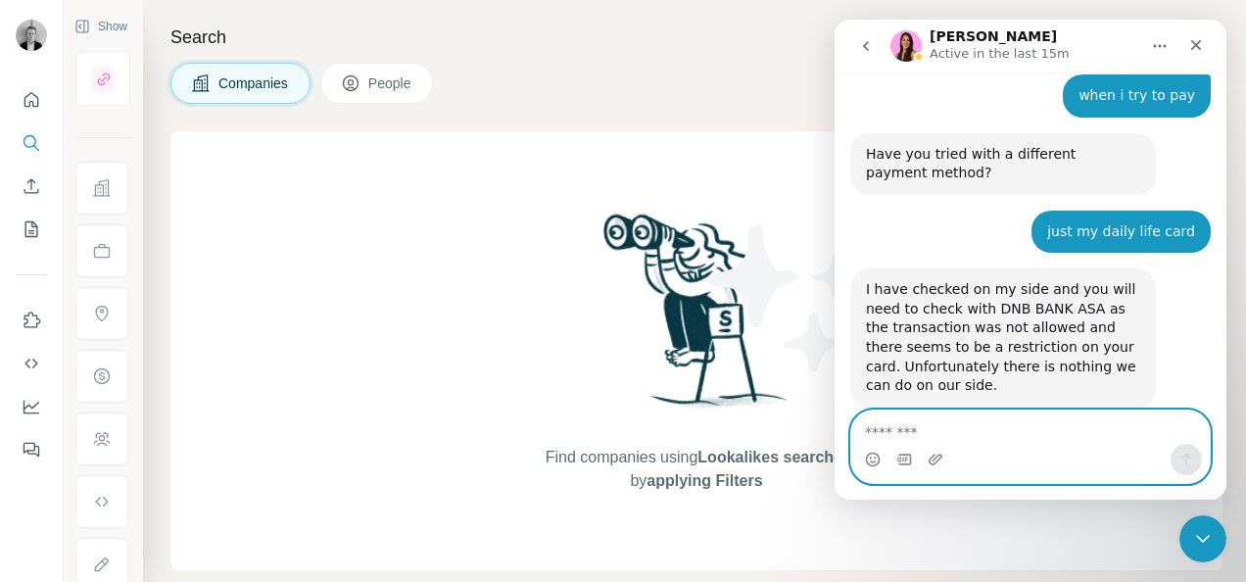
click at [1030, 427] on textarea "Message…" at bounding box center [1031, 426] width 360 height 33
type textarea "**********"
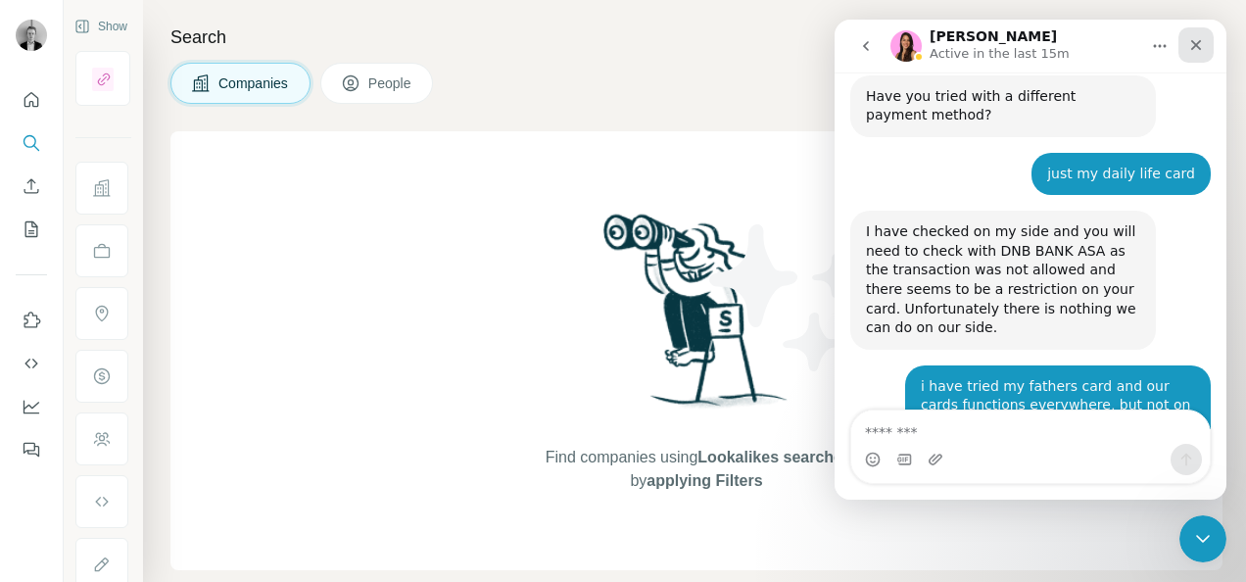
click at [1194, 49] on icon "Close" at bounding box center [1196, 45] width 16 height 16
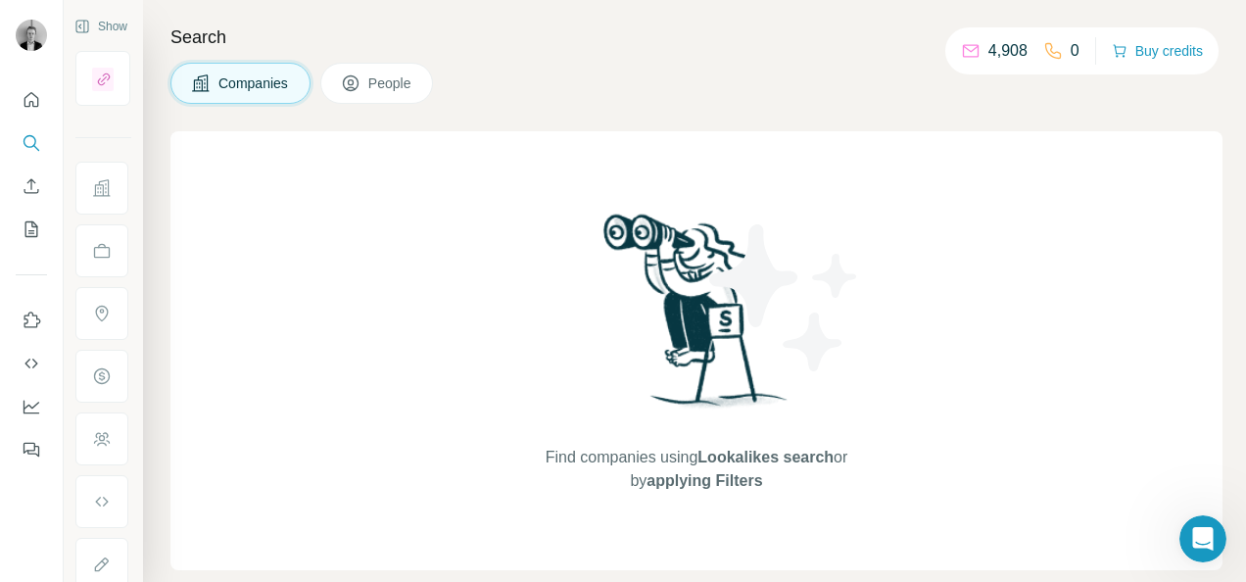
scroll to position [2977, 0]
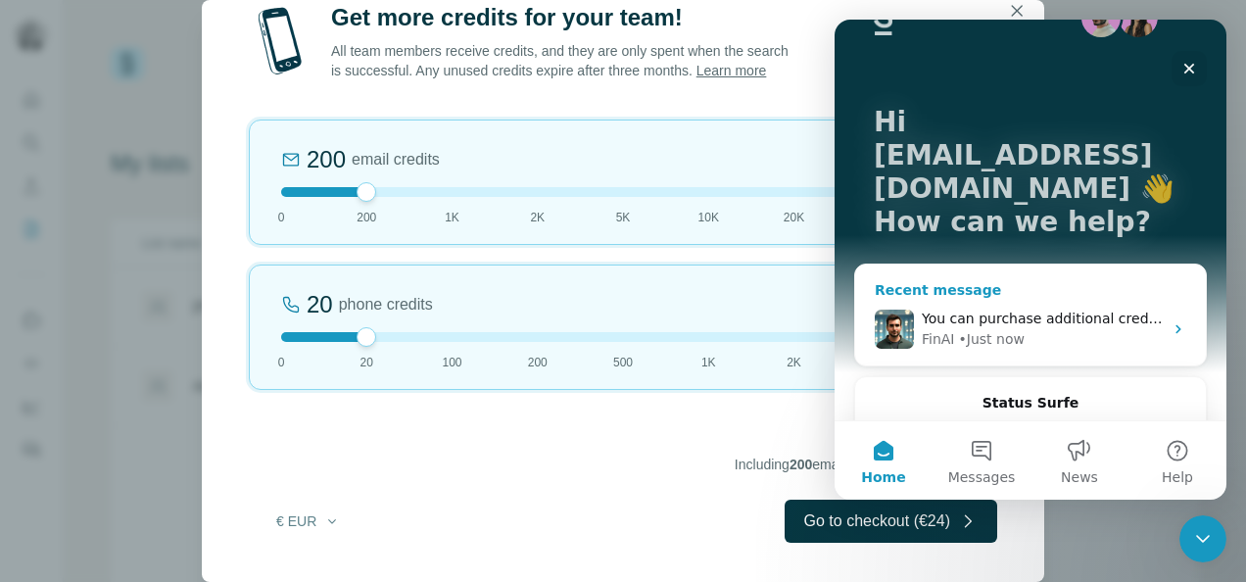
scroll to position [57, 0]
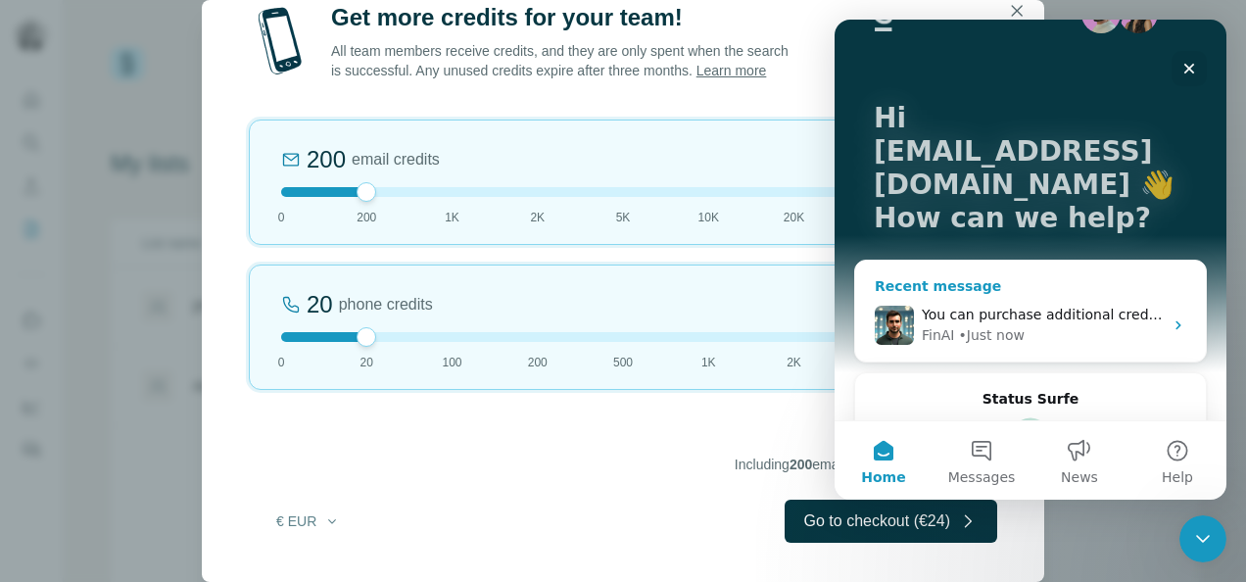
click at [1035, 325] on div "FinAI • Just now" at bounding box center [1042, 335] width 241 height 21
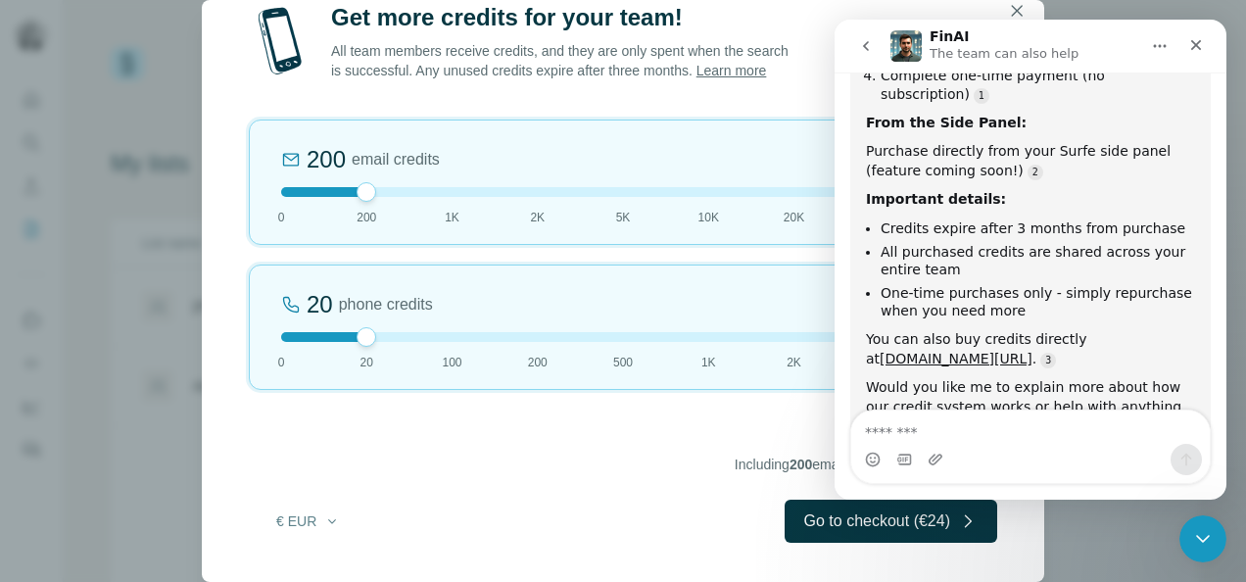
scroll to position [510, 0]
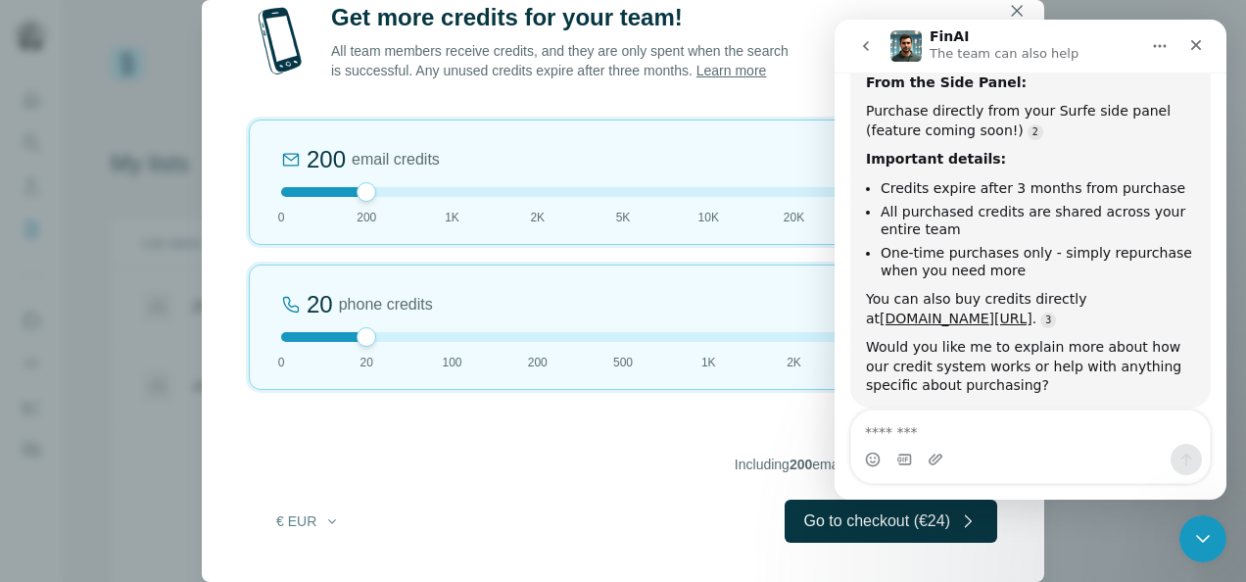
type textarea "*"
type textarea "**********"
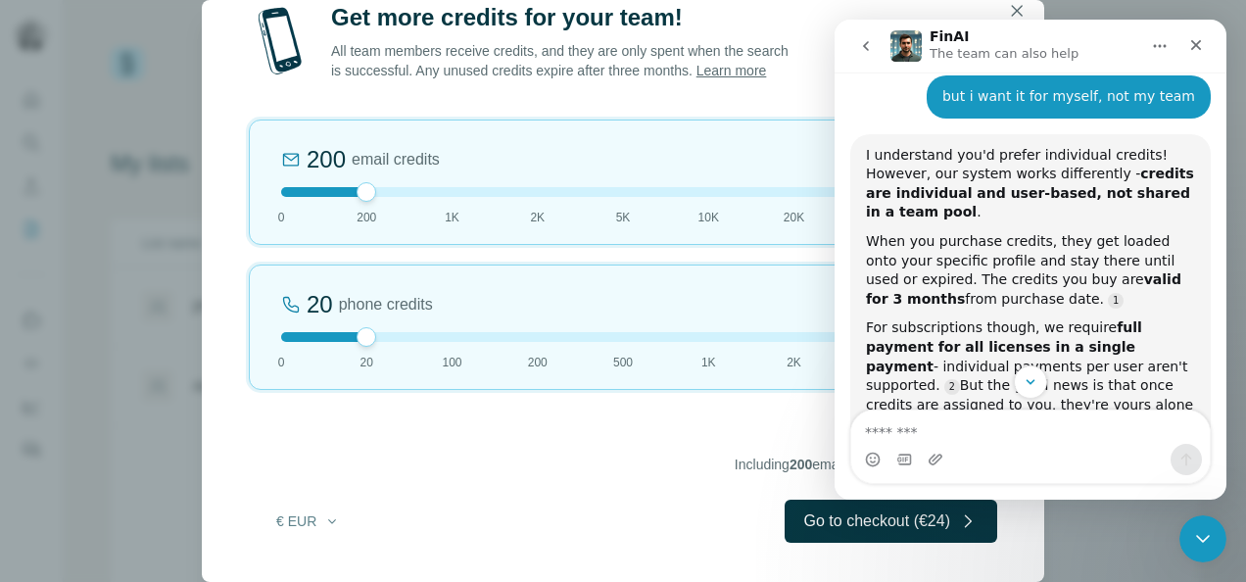
scroll to position [944, 0]
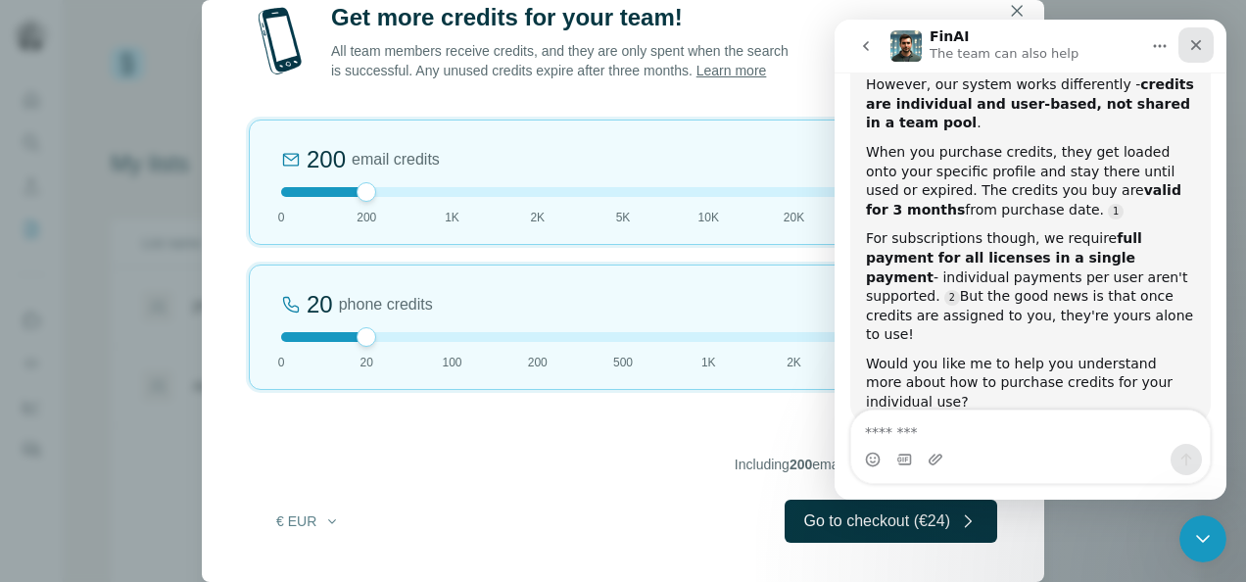
click at [1193, 47] on icon "Close" at bounding box center [1196, 45] width 11 height 11
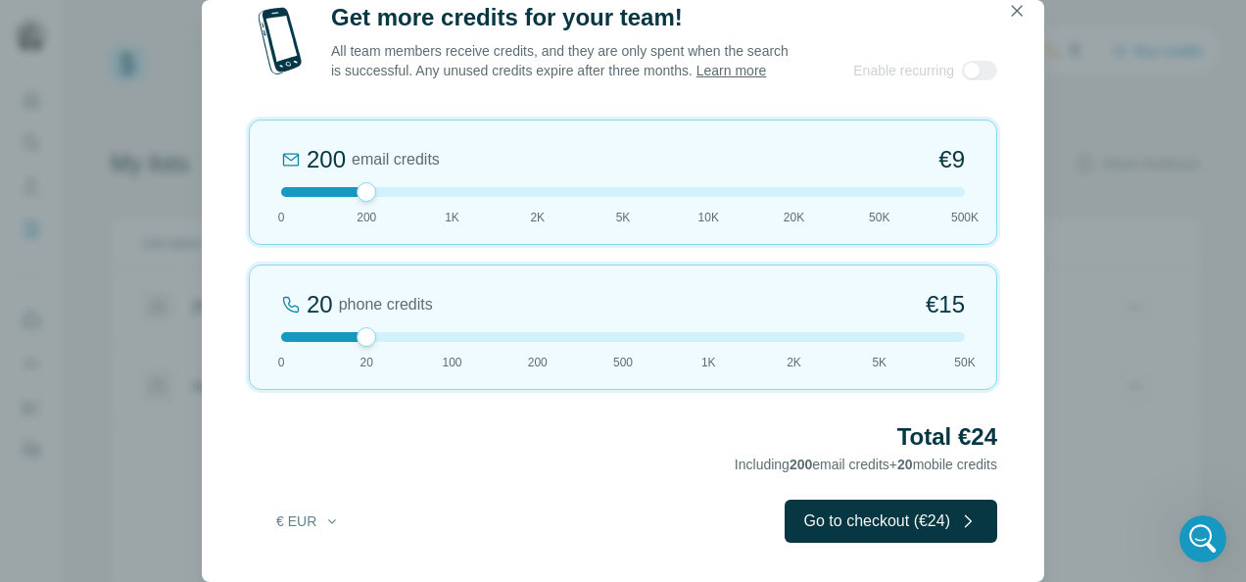
click at [294, 194] on div at bounding box center [623, 192] width 684 height 10
click at [448, 337] on div at bounding box center [623, 337] width 684 height 10
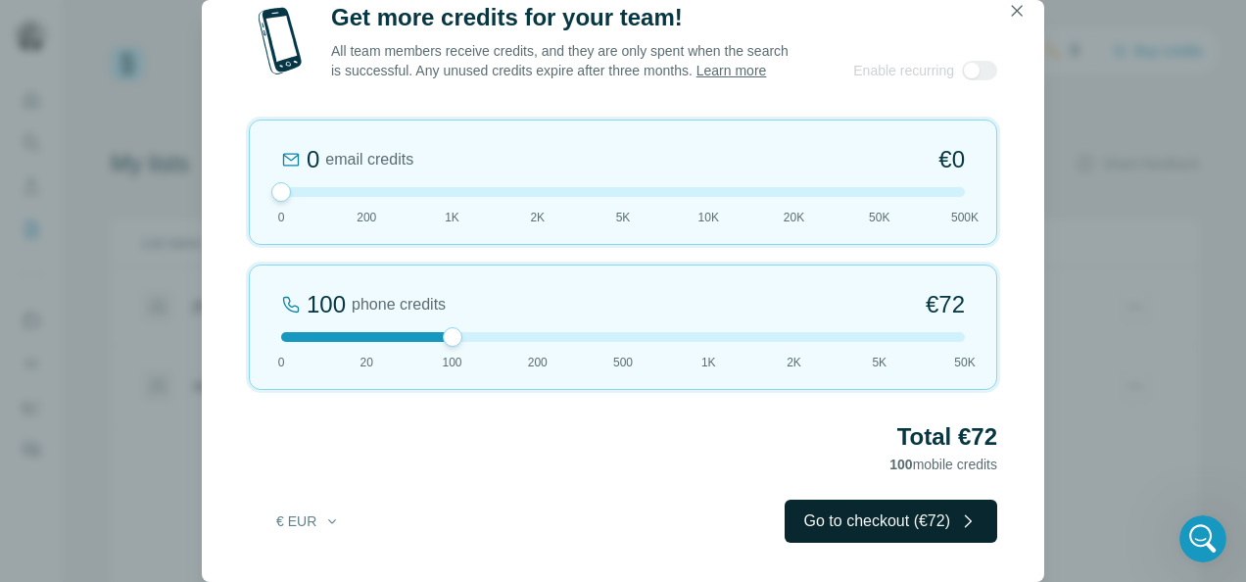
click at [801, 515] on button "Go to checkout (€72)" at bounding box center [891, 521] width 213 height 43
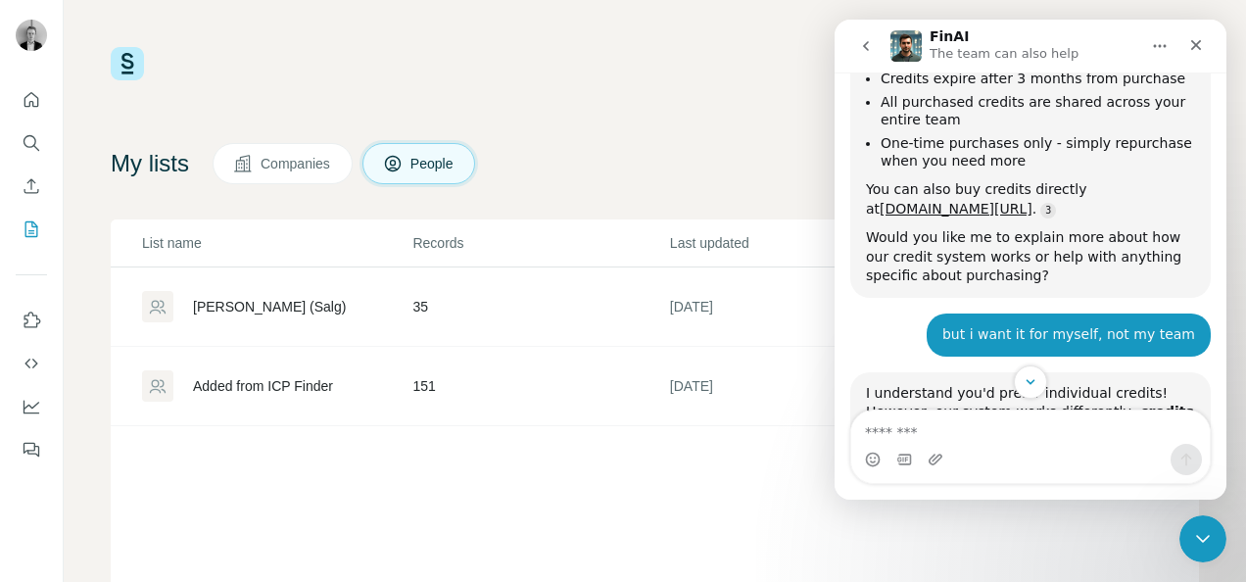
scroll to position [619, 0]
click at [1033, 202] on link "[DOMAIN_NAME][URL]" at bounding box center [956, 210] width 153 height 16
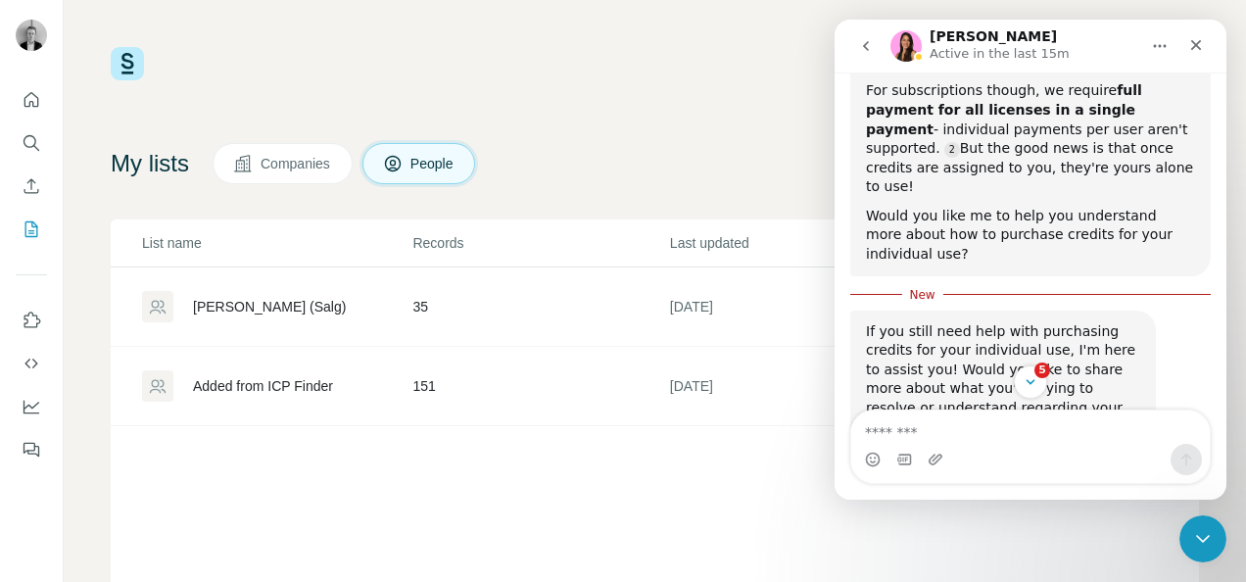
scroll to position [1444, 0]
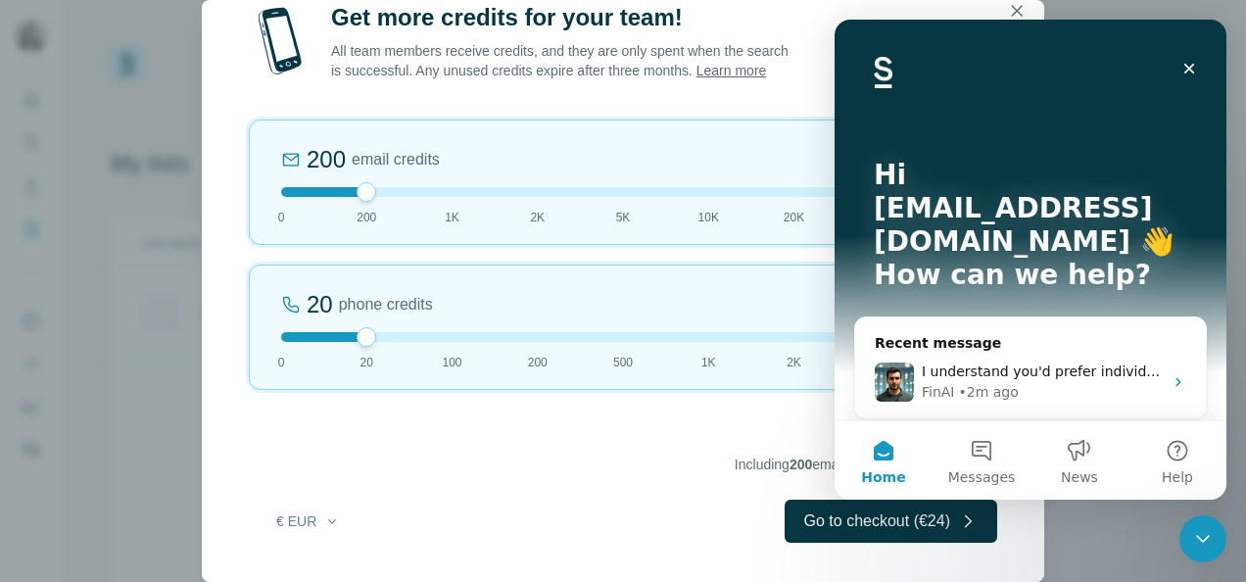
click at [284, 188] on div at bounding box center [623, 192] width 684 height 10
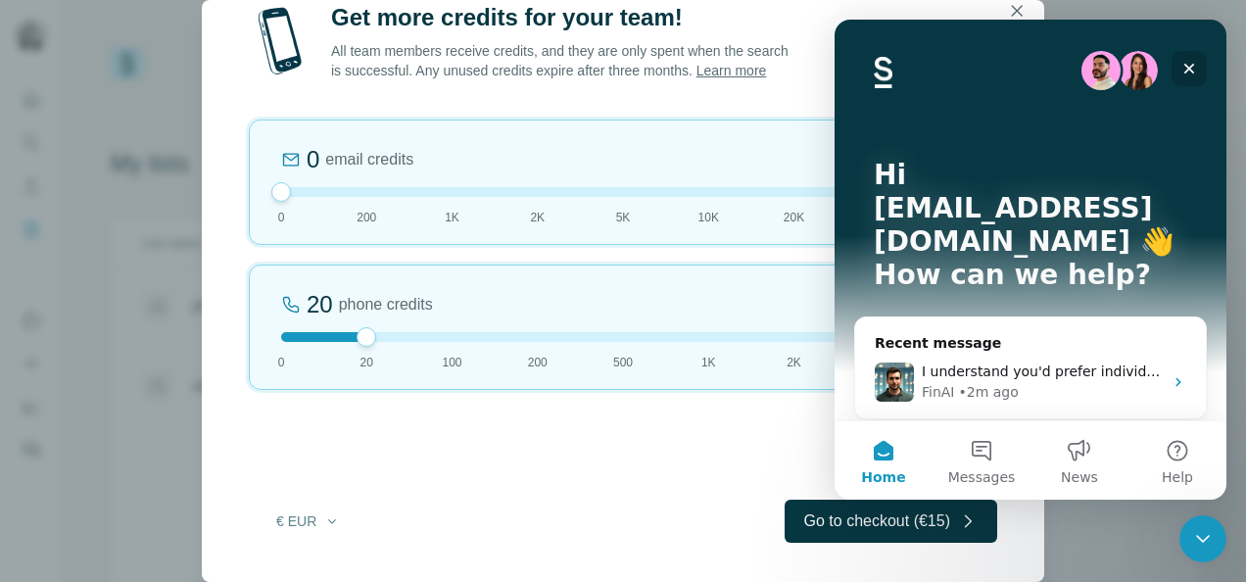
click at [1186, 65] on icon "Close" at bounding box center [1189, 69] width 11 height 11
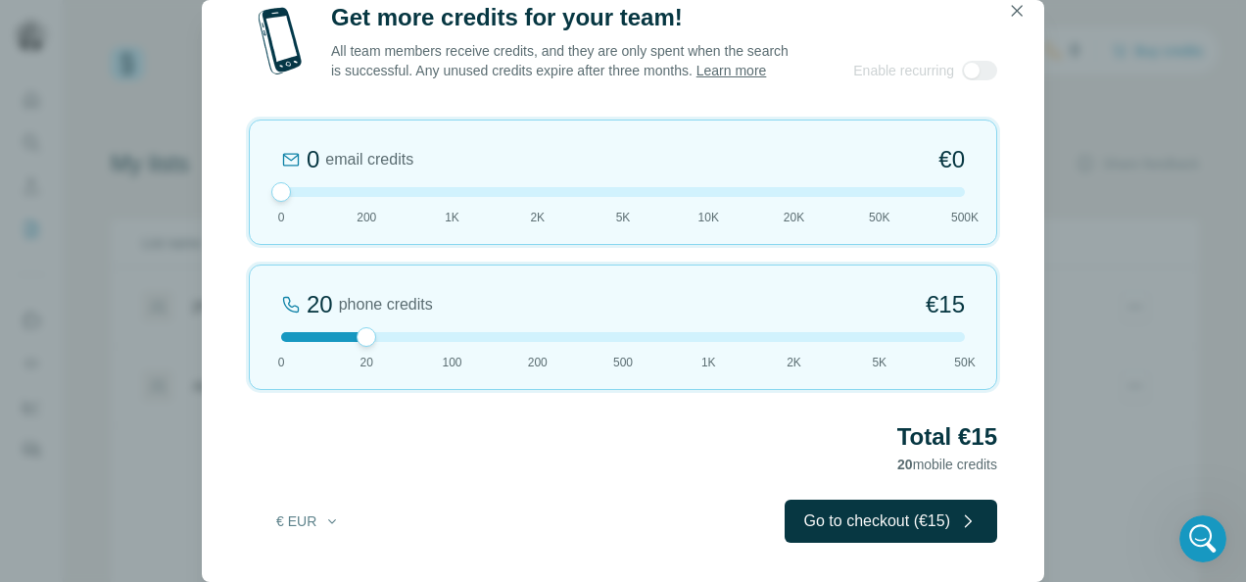
click at [451, 337] on div at bounding box center [623, 337] width 684 height 10
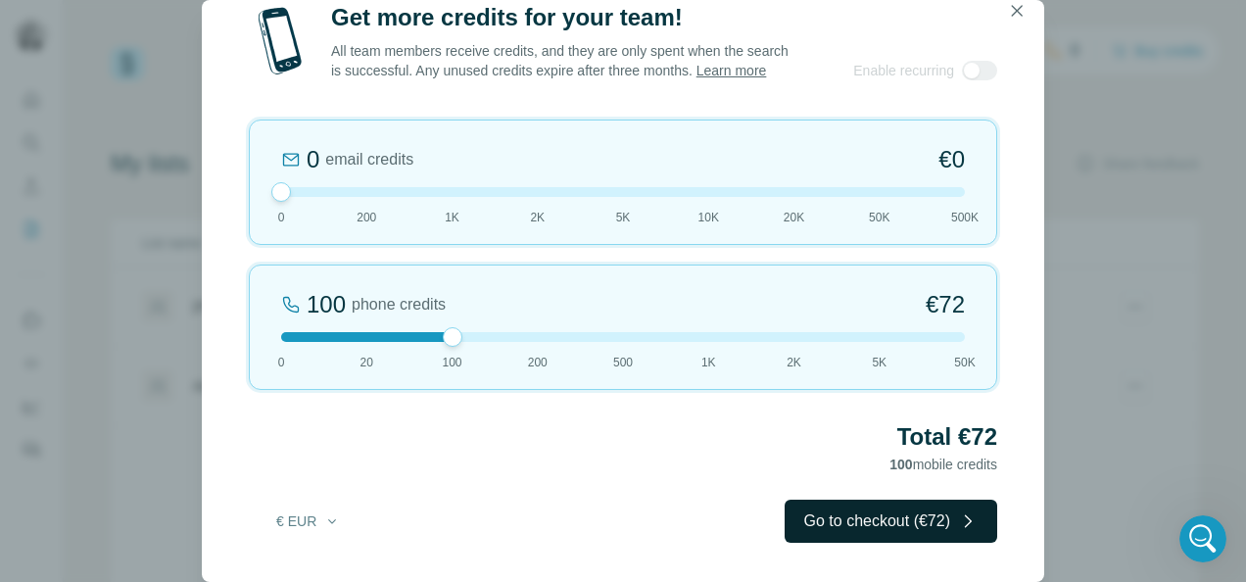
click at [842, 512] on button "Go to checkout (€72)" at bounding box center [891, 521] width 213 height 43
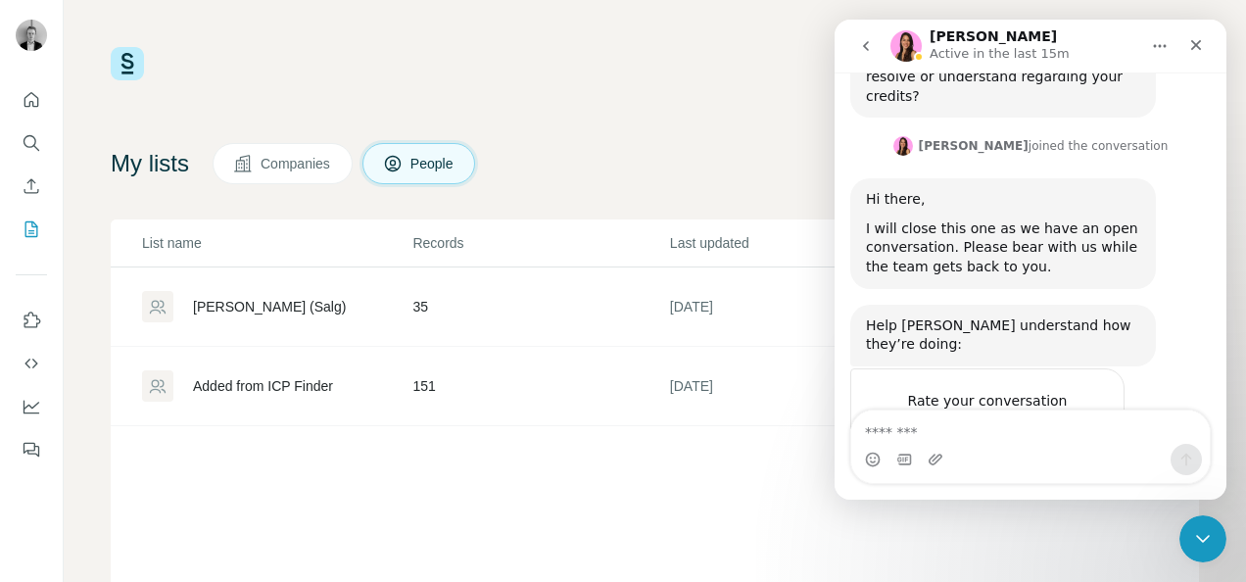
scroll to position [1389, 0]
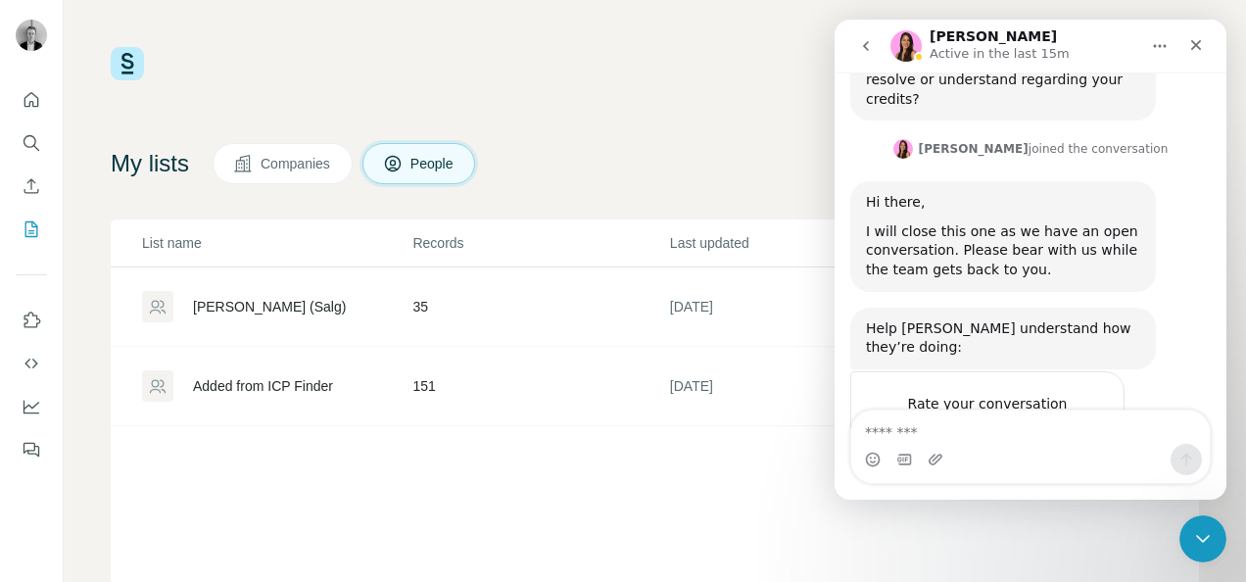
click at [872, 42] on icon "go back" at bounding box center [866, 46] width 16 height 16
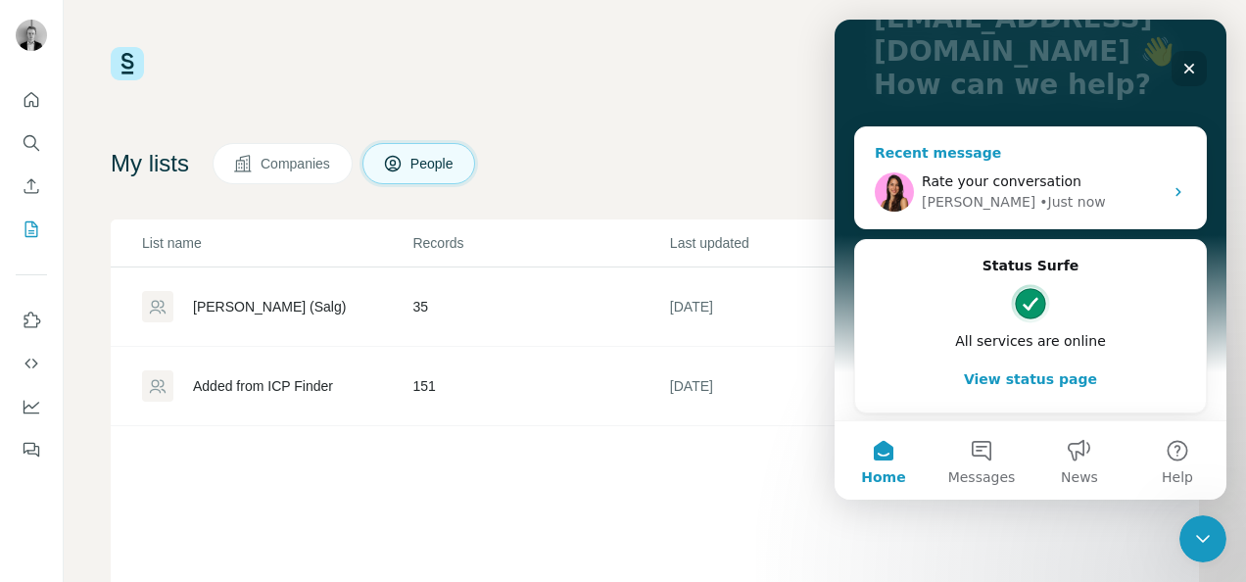
scroll to position [0, 0]
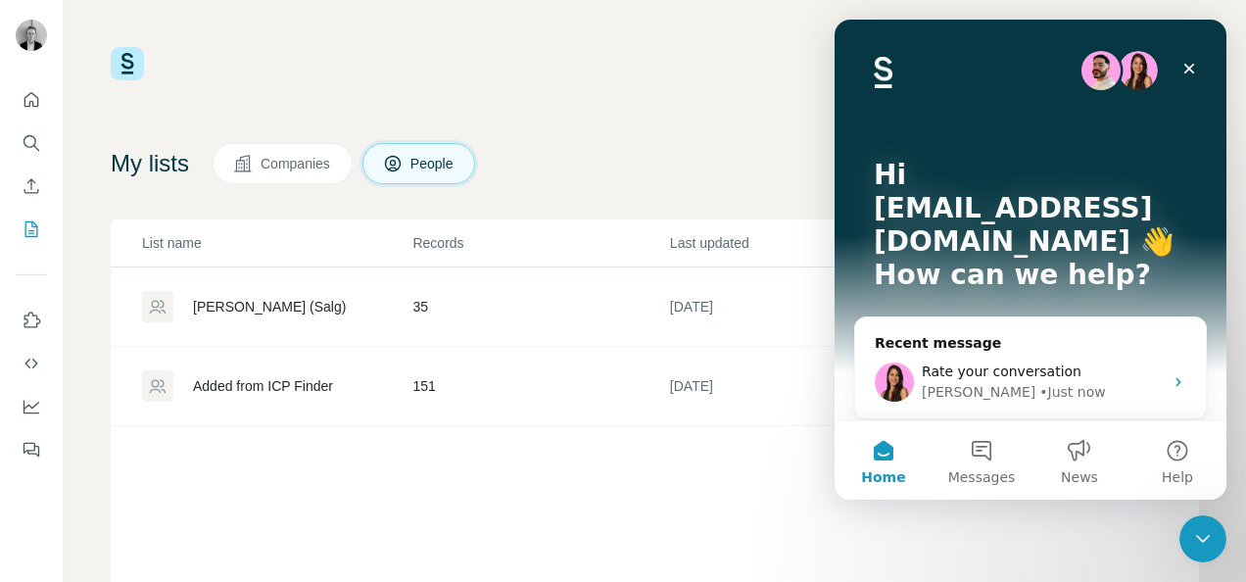
click at [1027, 128] on div "Hi mhd@egn.no 👋 How can we help?" at bounding box center [1030, 229] width 353 height 419
click at [1100, 346] on div "I have checked on my side and you will need to check with DNB BANK ASA as the t…" at bounding box center [1030, 382] width 351 height 72
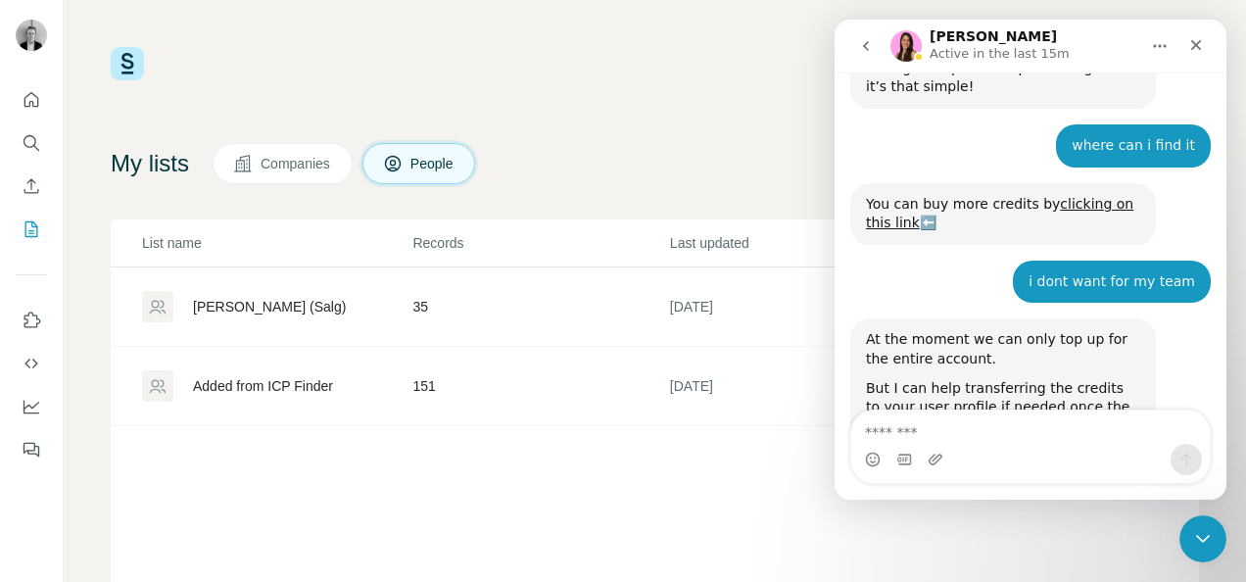
scroll to position [2841, 0]
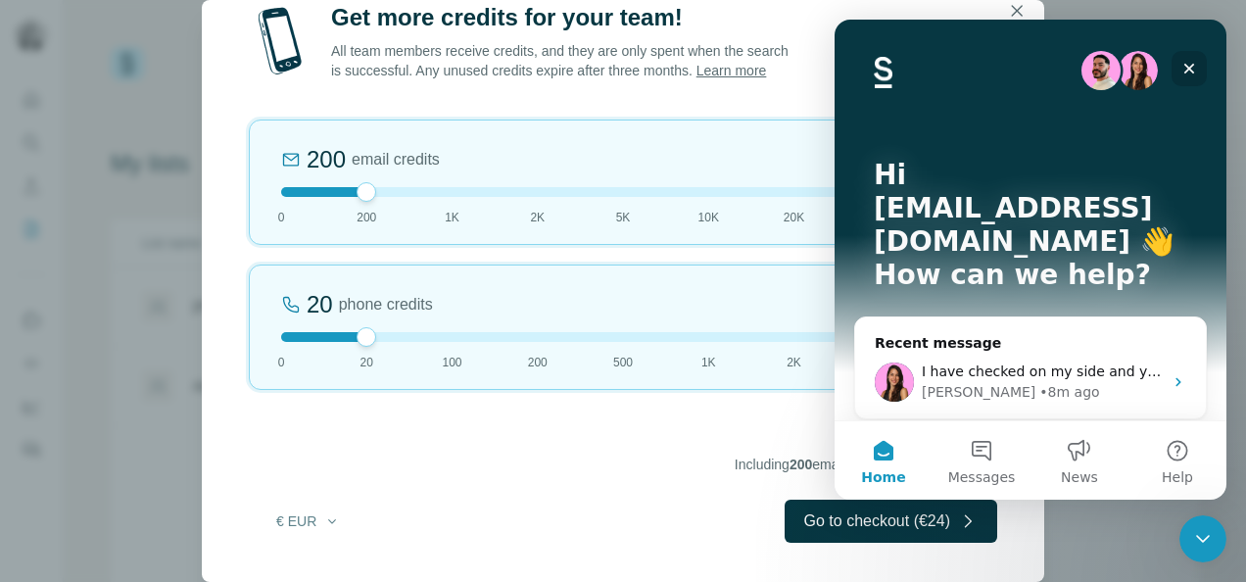
click at [1191, 72] on icon "Close" at bounding box center [1189, 69] width 16 height 16
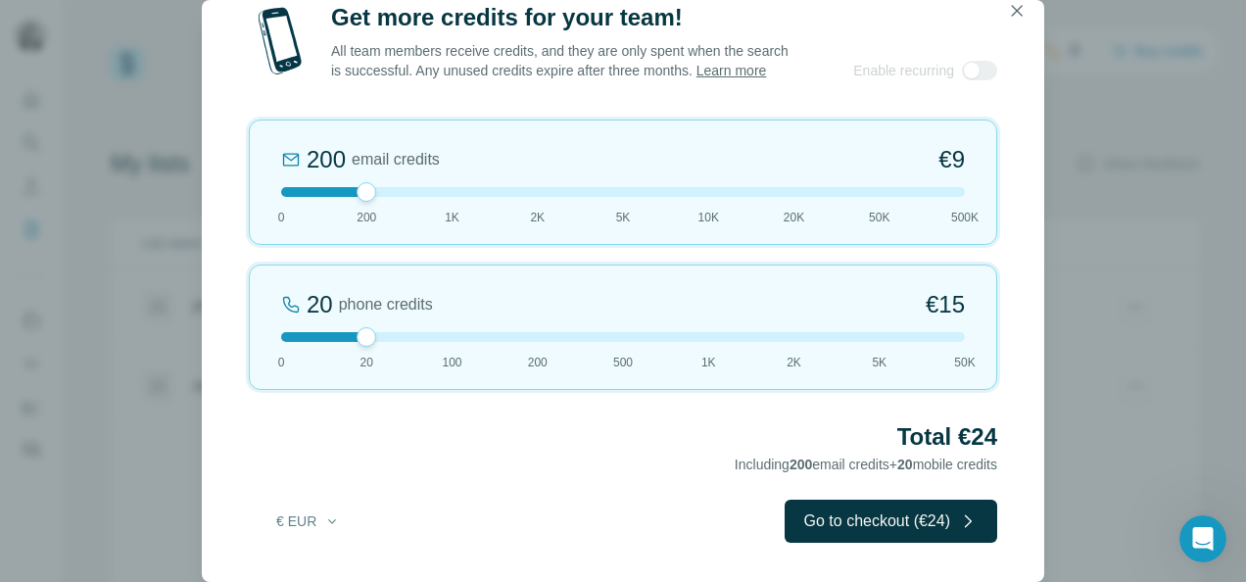
click at [296, 197] on div at bounding box center [623, 192] width 684 height 10
click at [451, 349] on div "20 phone credits €[PHONE_NUMBER] 1K 2K 5K 50K" at bounding box center [623, 327] width 748 height 125
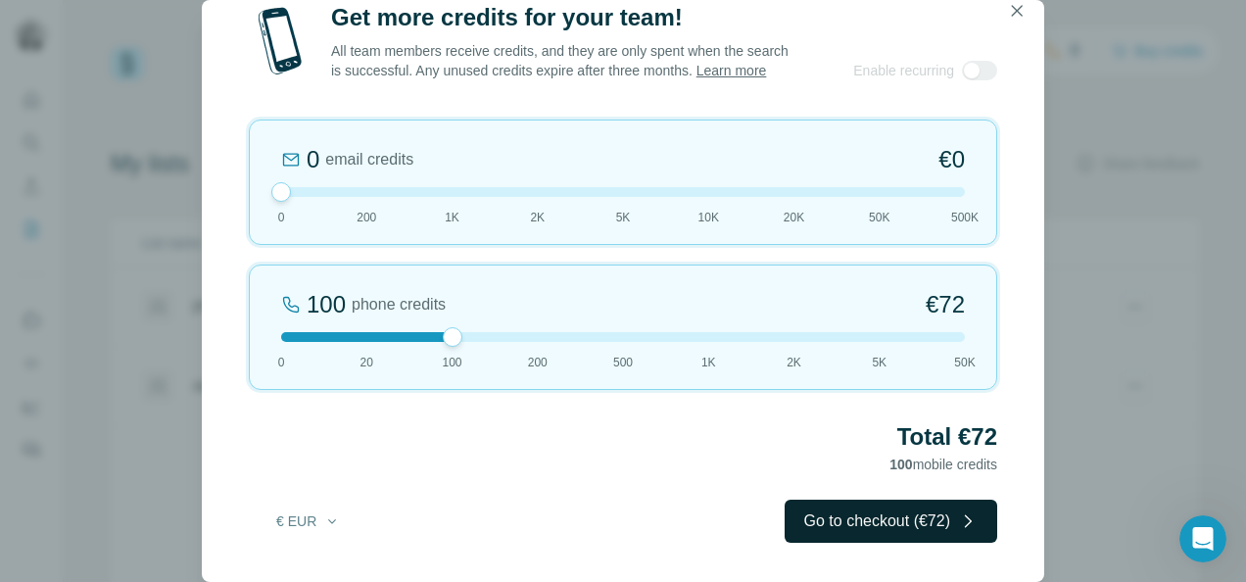
click at [928, 527] on button "Go to checkout (€72)" at bounding box center [891, 521] width 213 height 43
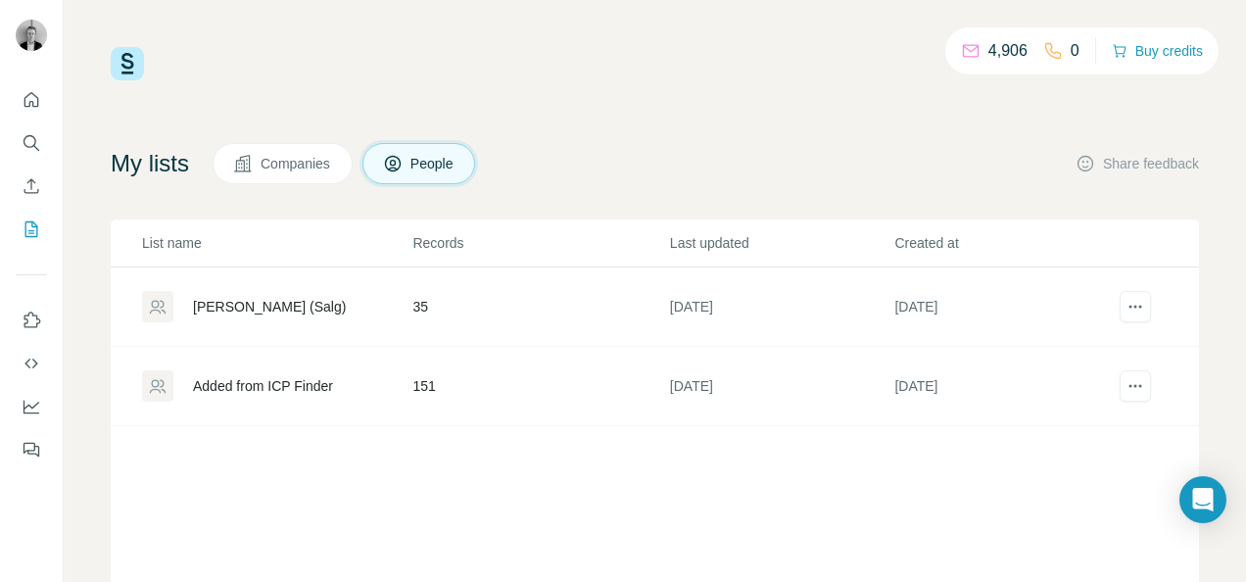
scroll to position [1, 0]
click at [1046, 53] on icon at bounding box center [1053, 51] width 16 height 16
click at [1125, 54] on button "Buy credits" at bounding box center [1157, 50] width 91 height 27
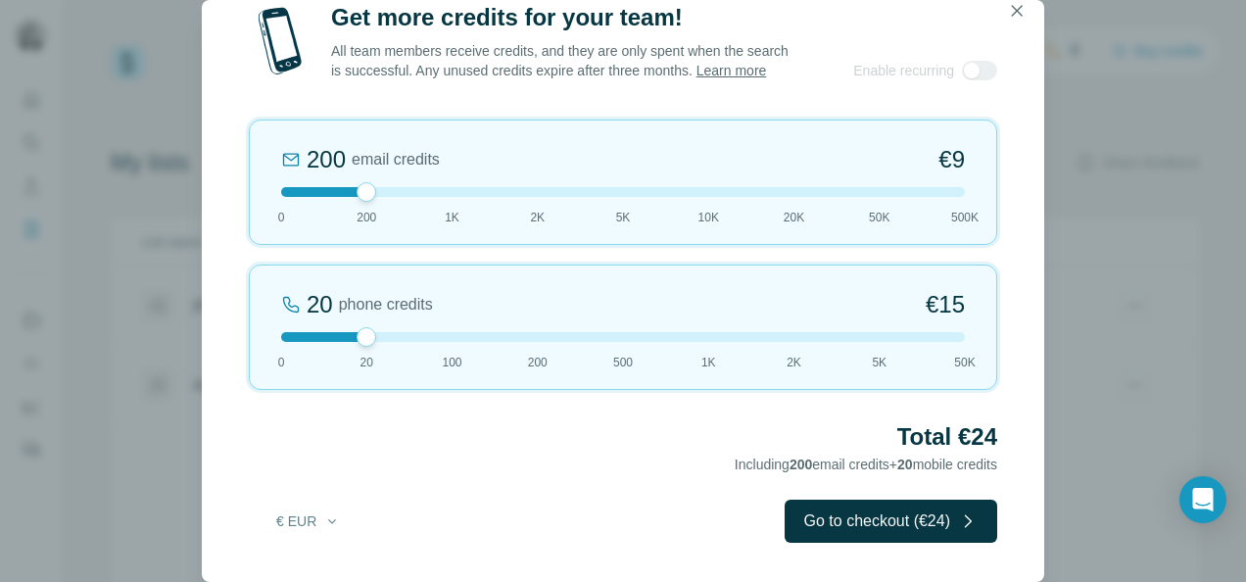
click at [284, 189] on div at bounding box center [623, 192] width 684 height 10
click at [451, 333] on div at bounding box center [623, 337] width 684 height 10
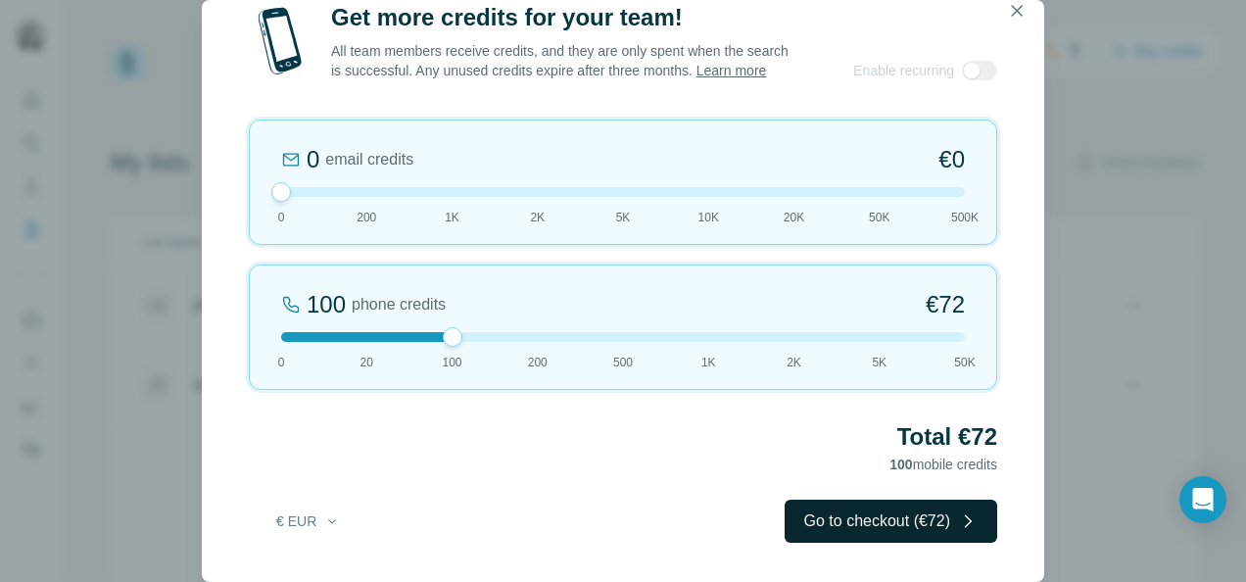
click at [853, 513] on button "Go to checkout (€72)" at bounding box center [891, 521] width 213 height 43
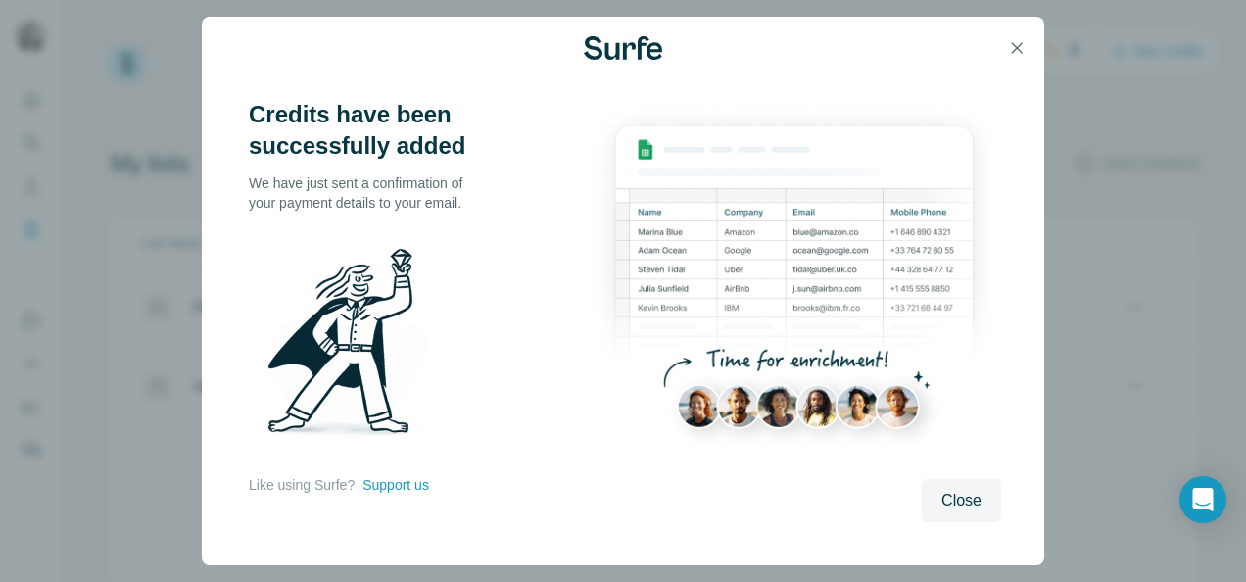
click at [946, 500] on span "Close" at bounding box center [961, 501] width 40 height 24
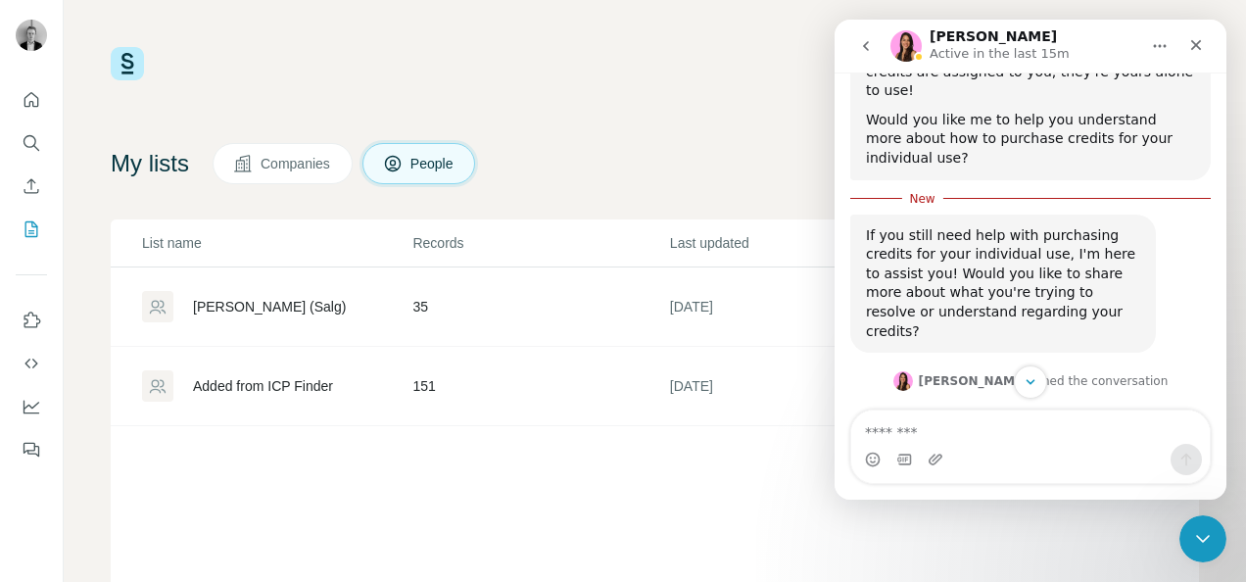
scroll to position [1444, 0]
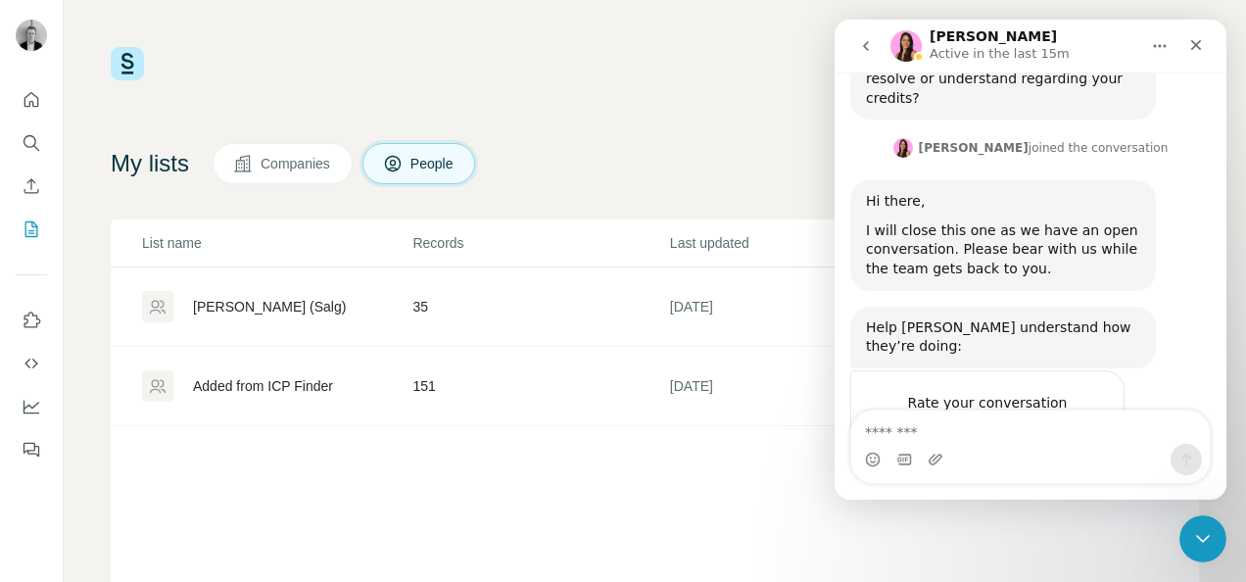
click at [720, 180] on div "My lists Companies People Share feedback" at bounding box center [655, 163] width 1088 height 41
click at [1202, 53] on div "Close" at bounding box center [1196, 44] width 35 height 35
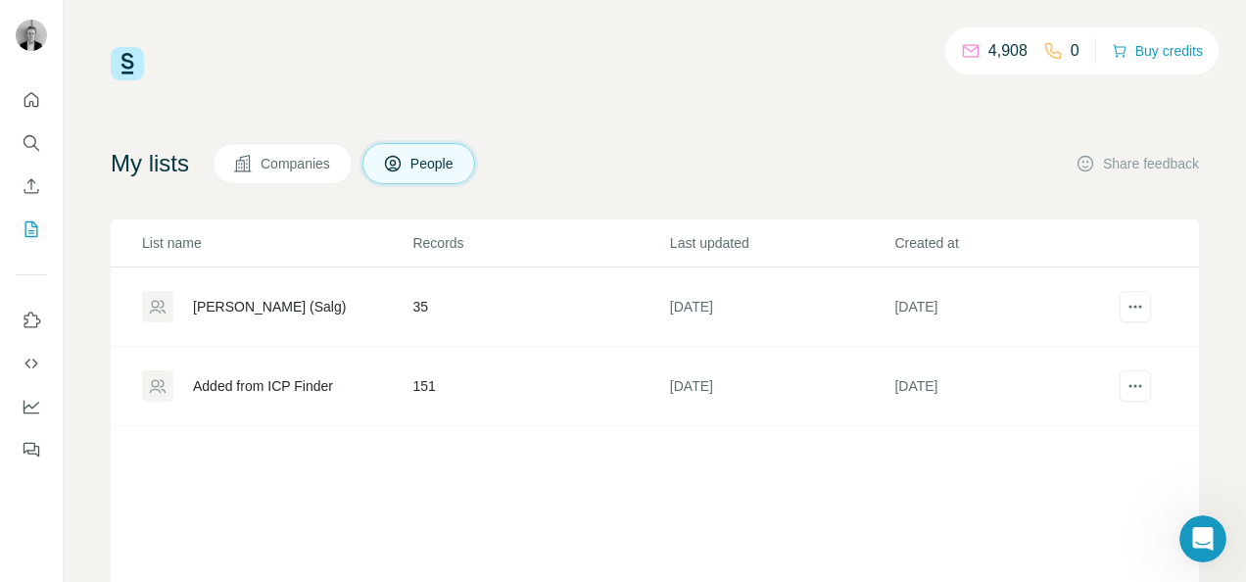
scroll to position [1392, 0]
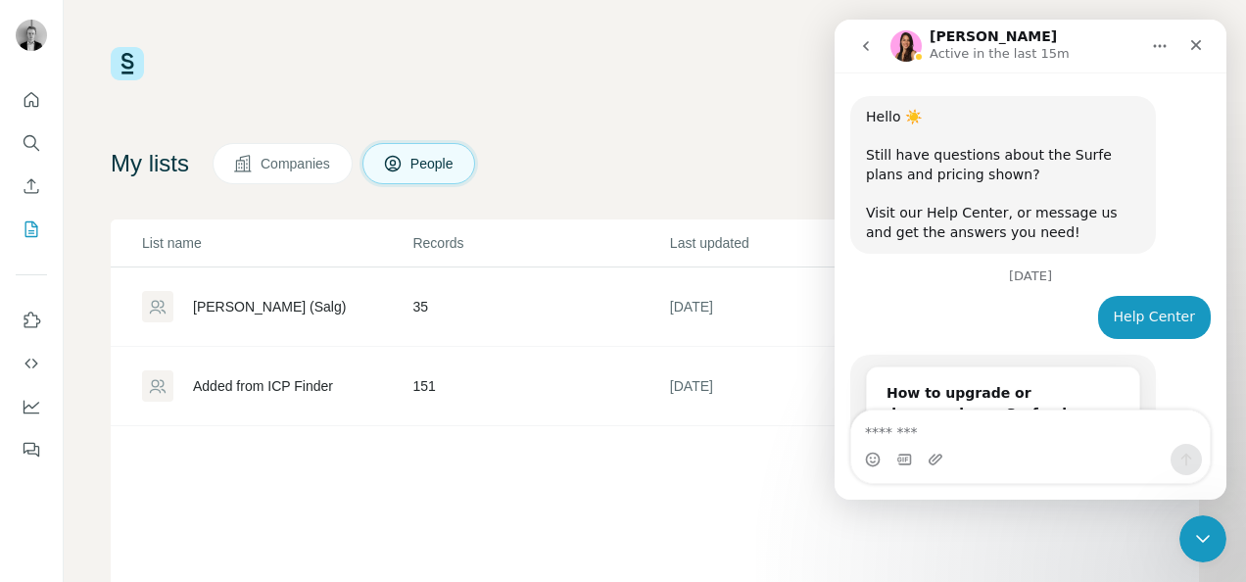
scroll to position [2, 0]
